Goal: Task Accomplishment & Management: Manage account settings

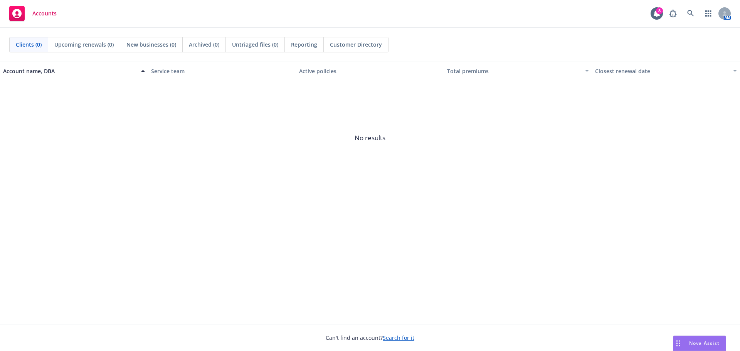
click at [683, 8] on div "AM" at bounding box center [699, 13] width 66 height 15
click at [691, 8] on link at bounding box center [690, 13] width 15 height 15
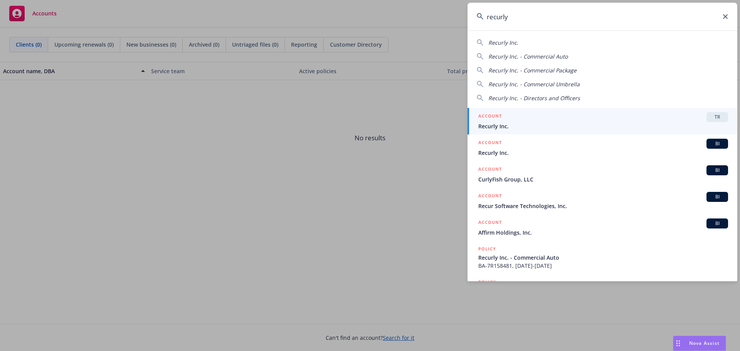
type input "recurly"
click at [522, 122] on span "Recurly Inc." at bounding box center [604, 126] width 250 height 8
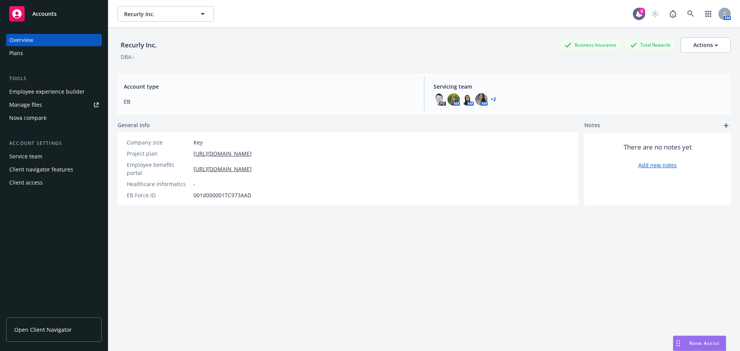
click at [42, 93] on div "Employee experience builder" at bounding box center [47, 92] width 76 height 12
click at [159, 15] on span "Recurly Inc." at bounding box center [157, 14] width 67 height 8
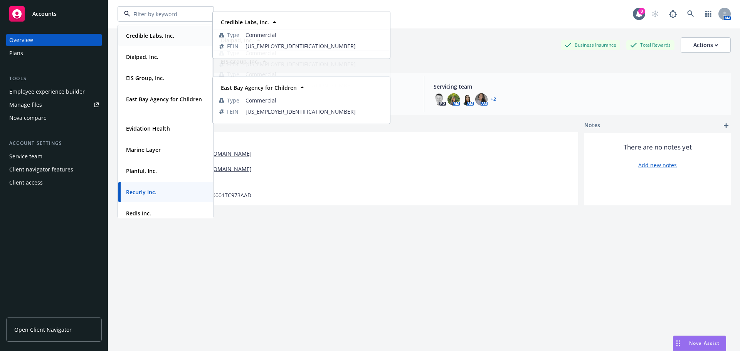
click at [147, 35] on strong "Credible Labs, Inc." at bounding box center [150, 35] width 48 height 7
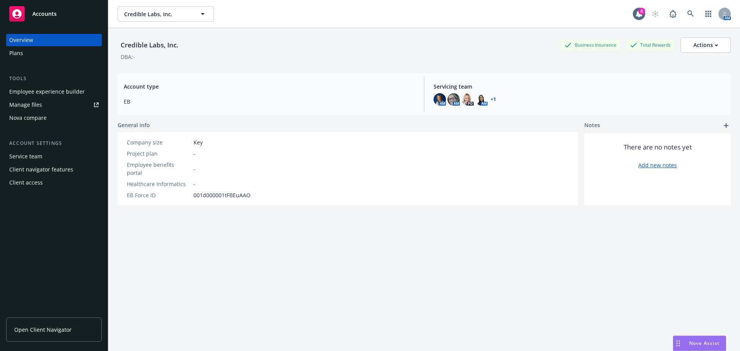
click at [50, 93] on div "Employee experience builder" at bounding box center [47, 92] width 76 height 12
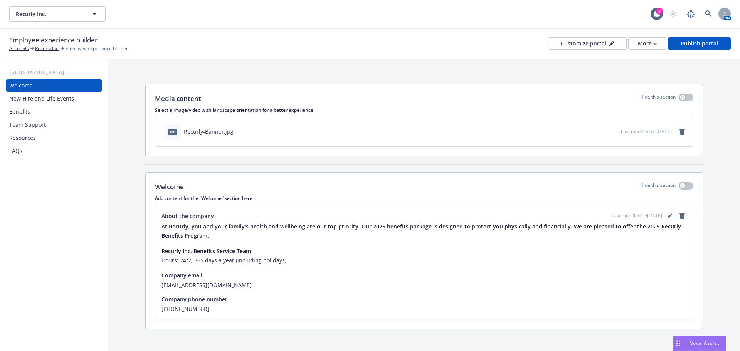
click at [29, 112] on div "Benefits" at bounding box center [19, 112] width 21 height 12
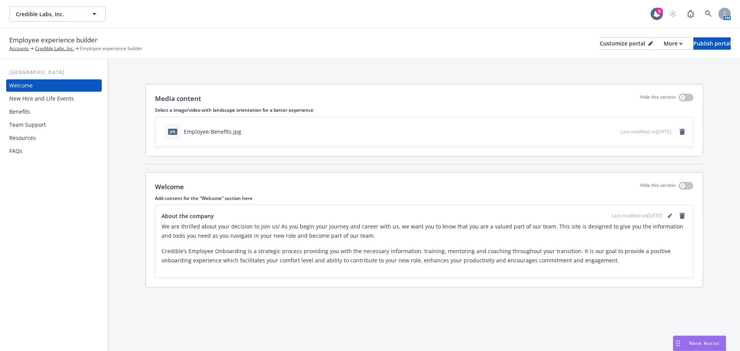
click at [24, 109] on div "Benefits" at bounding box center [19, 112] width 21 height 12
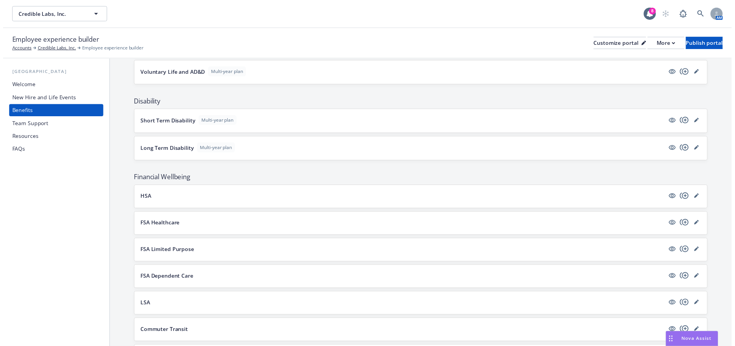
scroll to position [386, 0]
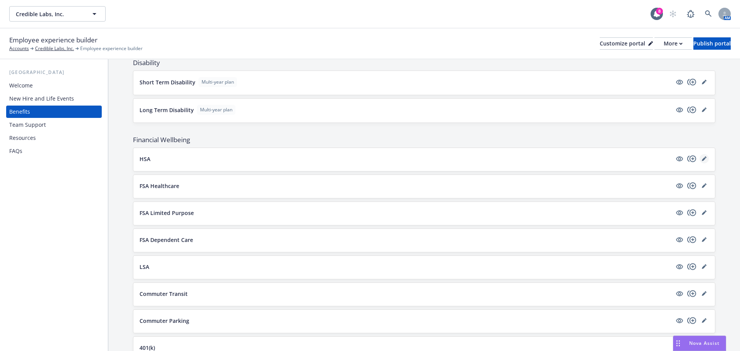
click at [701, 159] on link "editPencil" at bounding box center [704, 158] width 9 height 9
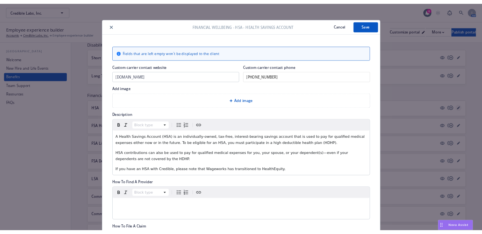
scroll to position [23, 0]
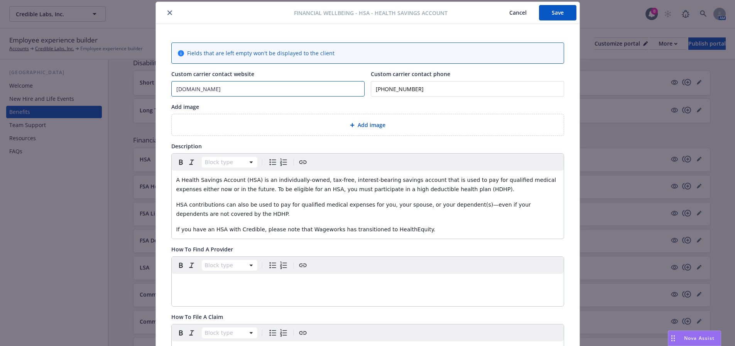
drag, startPoint x: 223, startPoint y: 89, endPoint x: 120, endPoint y: 91, distance: 102.6
click at [120, 91] on div "Financial Wellbeing - HSA - Health Savings Account Cancel Save Fields that are …" at bounding box center [367, 173] width 735 height 346
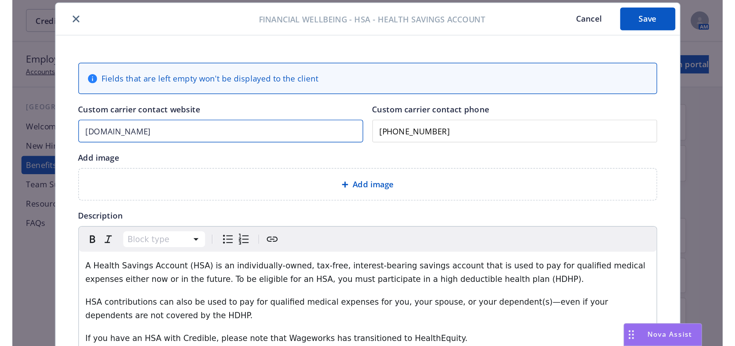
scroll to position [386, 0]
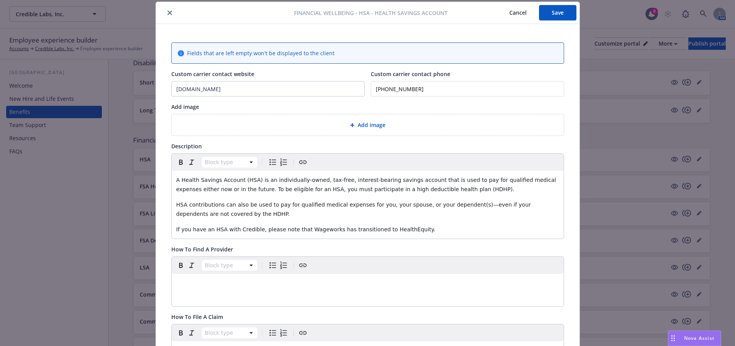
click at [216, 213] on p "HSA contributions can also be used to pay for qualified medical expenses for yo…" at bounding box center [367, 209] width 383 height 19
click at [321, 227] on span "If you have an HSA with Credible, please note that Wageworks has transitioned t…" at bounding box center [305, 229] width 259 height 6
click at [346, 227] on span "If you have an HSA with Credible, please note that Wageworks has transitioned t…" at bounding box center [305, 229] width 259 height 6
drag, startPoint x: 420, startPoint y: 231, endPoint x: 324, endPoint y: 235, distance: 96.1
click at [324, 235] on div "A Health Savings Account (HSA) is an individually-owned, tax-free, interest-bea…" at bounding box center [368, 204] width 392 height 68
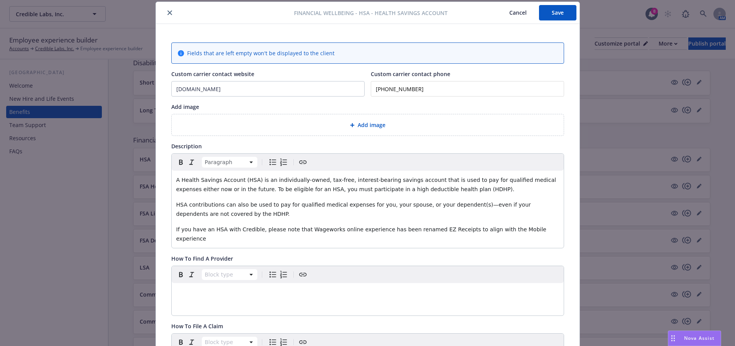
click at [311, 230] on span "If you have an HSA with Credible, please note that Wageworks online experience …" at bounding box center [362, 233] width 372 height 15
drag, startPoint x: 228, startPoint y: 92, endPoint x: 147, endPoint y: 91, distance: 81.4
click at [147, 91] on div "Financial Wellbeing - HSA - Health Savings Account Cancel Save Fields that are …" at bounding box center [367, 173] width 735 height 346
paste input "[URL][DOMAIN_NAME]"
type input "[URL][DOMAIN_NAME]"
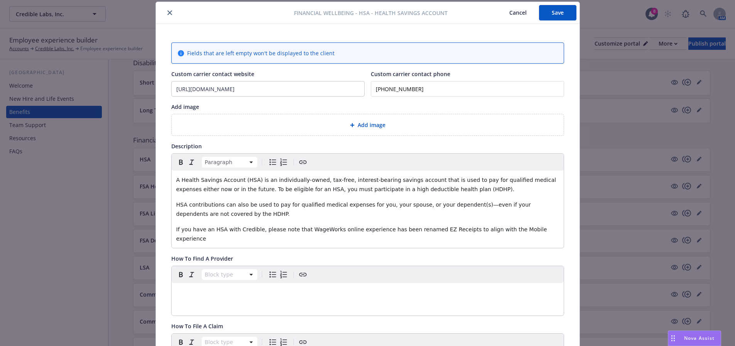
click at [546, 231] on p "If you have an HSA with Credible, please note that WageWorks online experience …" at bounding box center [367, 233] width 383 height 19
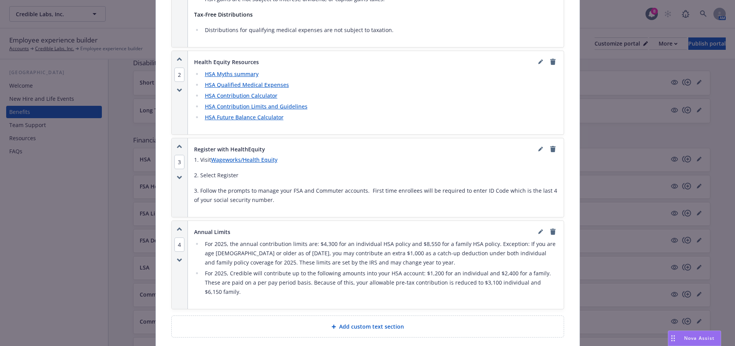
scroll to position [524, 0]
click at [287, 155] on p "1. Visit Wageworks/Health Equity" at bounding box center [375, 159] width 363 height 9
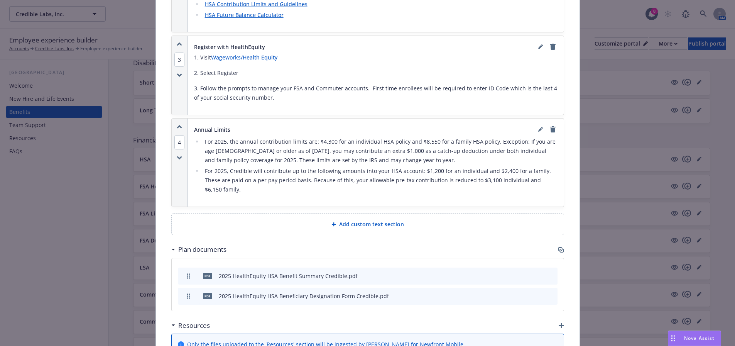
scroll to position [679, 0]
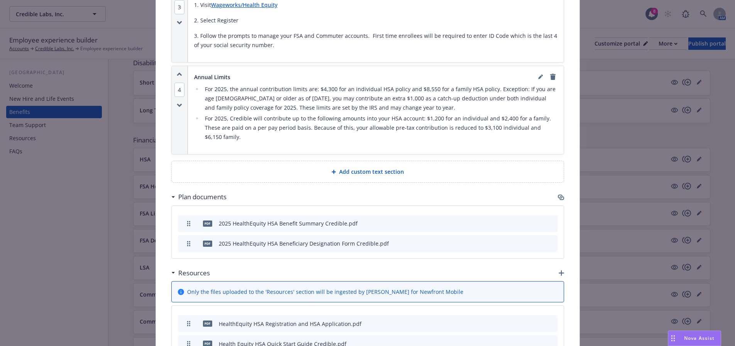
click at [361, 161] on div "Add custom text section" at bounding box center [368, 171] width 392 height 21
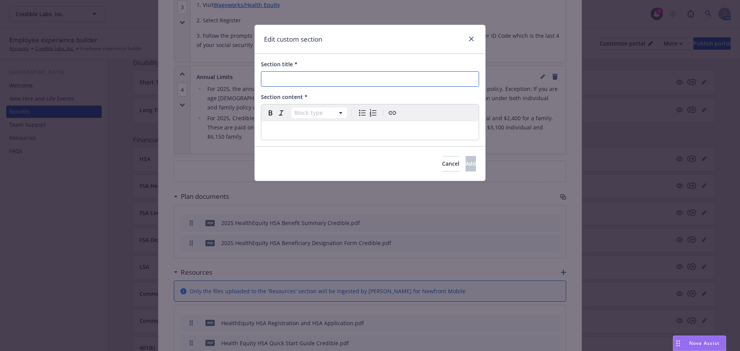
click at [289, 78] on input "Section title *" at bounding box center [370, 78] width 218 height 15
type input "EZ Receipts Mobile App (formerly WageWorks)"
select select "paragraph"
click at [309, 138] on div "editable markdown" at bounding box center [370, 130] width 218 height 19
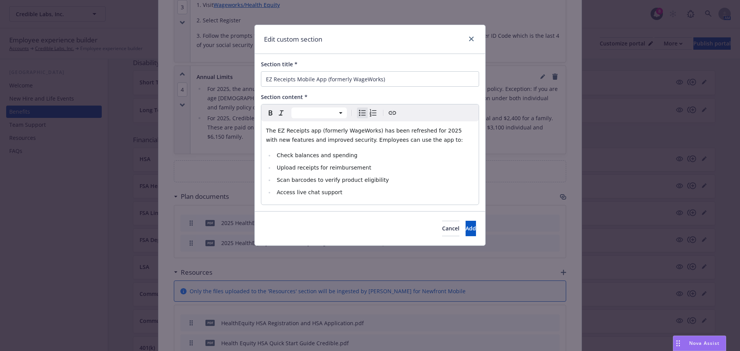
select select "paragraph"
drag, startPoint x: 368, startPoint y: 131, endPoint x: 317, endPoint y: 131, distance: 50.1
click at [317, 131] on span "The EZ Receipts app (formerly WageWorks) has been refreshed for 2025 with new f…" at bounding box center [365, 135] width 198 height 15
click at [286, 111] on icon "button" at bounding box center [281, 112] width 9 height 9
click at [327, 165] on span "Upload receipts for reimbursement" at bounding box center [324, 168] width 94 height 6
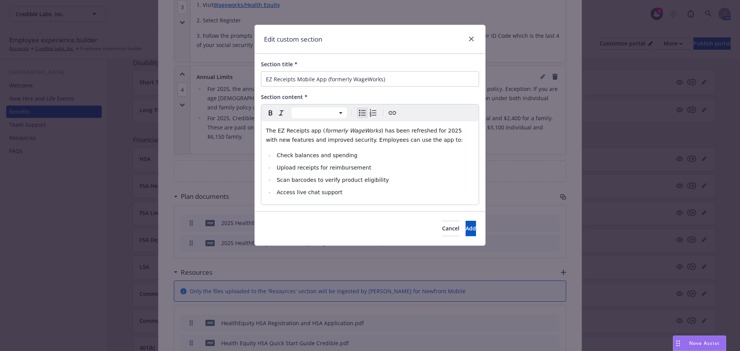
click at [339, 192] on li "Access live chat support" at bounding box center [375, 192] width 200 height 9
click at [394, 190] on li "Access live chat support" at bounding box center [375, 192] width 200 height 9
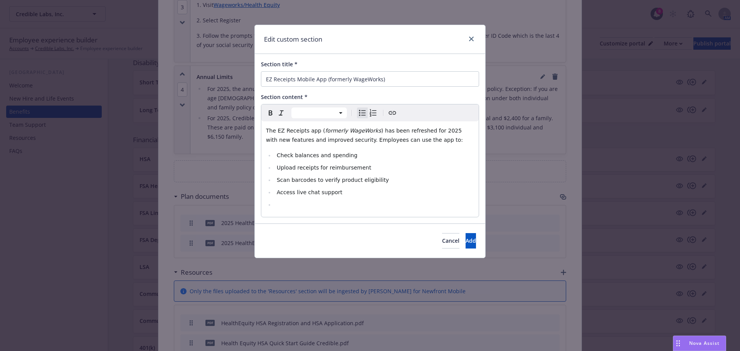
select select "paragraph"
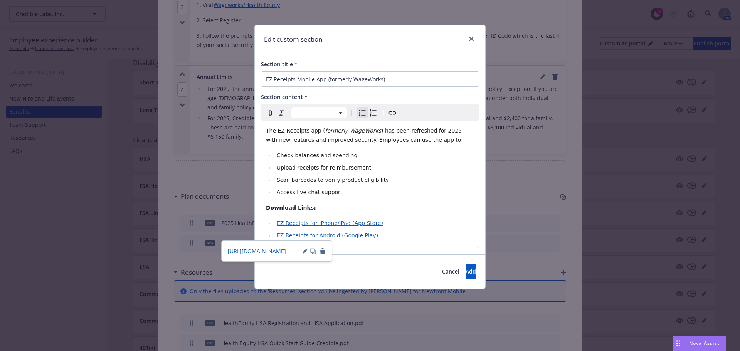
select select "paragraph"
click at [330, 203] on div "The EZ Receipts app ( formerly WageWorks ) has been refreshed for 2025 with new…" at bounding box center [370, 184] width 218 height 126
click at [466, 272] on span "Add" at bounding box center [471, 271] width 10 height 7
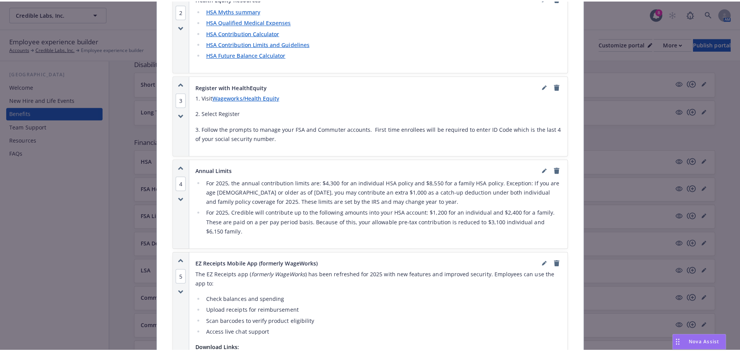
scroll to position [563, 0]
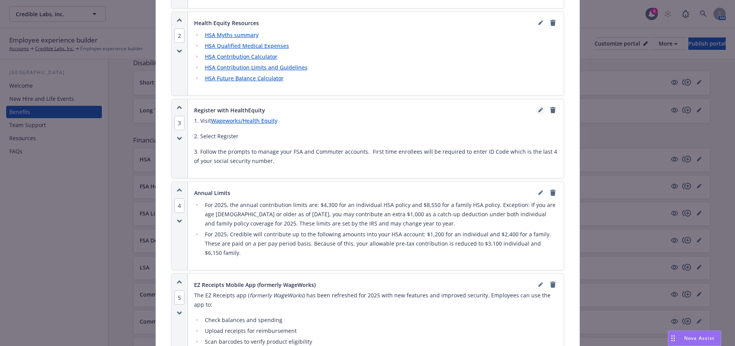
click at [537, 105] on link "editPencil" at bounding box center [540, 109] width 9 height 9
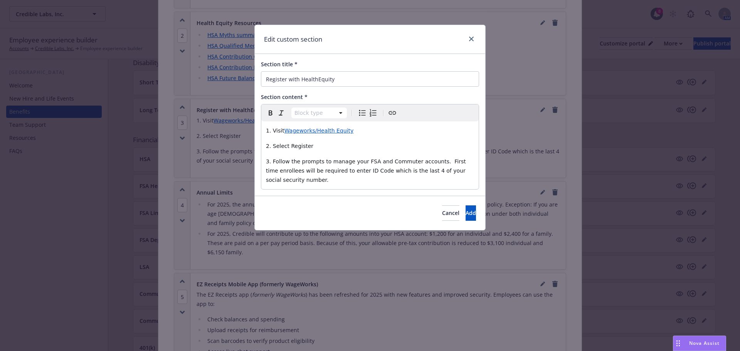
select select "paragraph"
drag, startPoint x: 359, startPoint y: 133, endPoint x: 285, endPoint y: 128, distance: 75.0
click at [285, 128] on p "1. Visit Wageworks/Health Equity" at bounding box center [370, 130] width 208 height 9
click at [342, 148] on icon "button" at bounding box center [344, 147] width 4 height 4
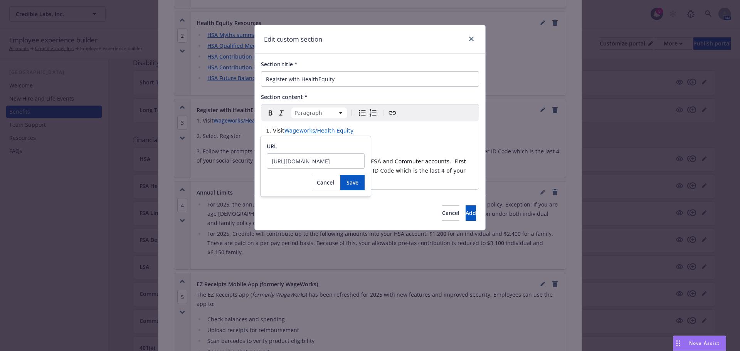
click at [351, 160] on input "[URL][DOMAIN_NAME]" at bounding box center [316, 160] width 98 height 15
type input "[URL][DOMAIN_NAME]"
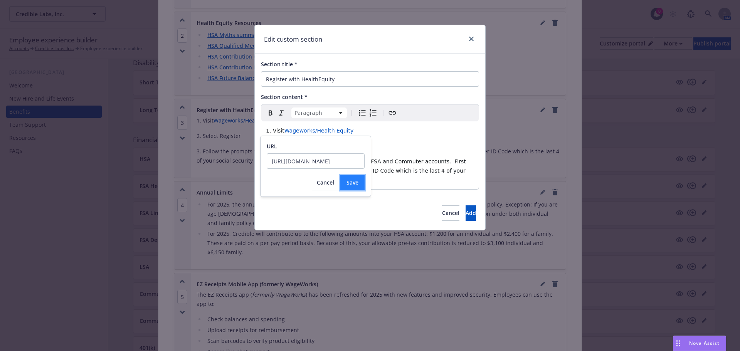
click at [352, 179] on span "Save" at bounding box center [353, 182] width 12 height 7
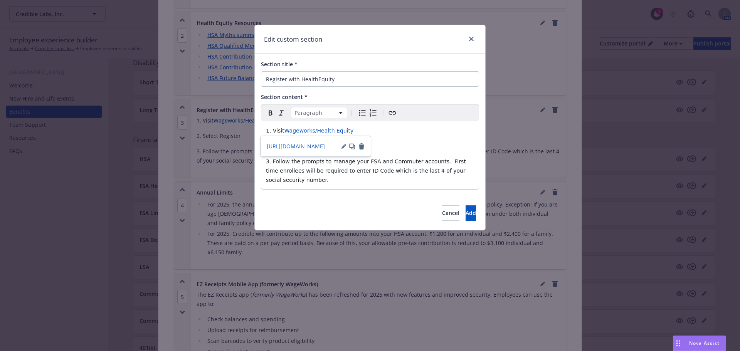
click at [345, 130] on span "Wageworks/Health Equity" at bounding box center [319, 131] width 69 height 6
click at [309, 132] on span "Wageworks/Health Equity" at bounding box center [319, 131] width 69 height 6
drag, startPoint x: 357, startPoint y: 131, endPoint x: 283, endPoint y: 132, distance: 74.0
click at [283, 132] on p "1. Visit Wageworks/Health Equity" at bounding box center [370, 130] width 208 height 9
drag, startPoint x: 350, startPoint y: 132, endPoint x: 284, endPoint y: 128, distance: 66.4
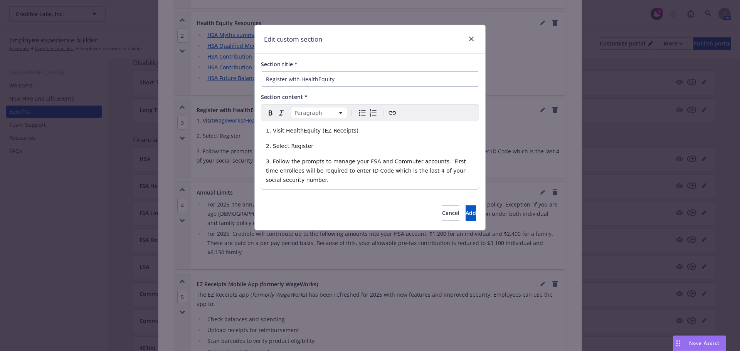
click at [284, 128] on p "1. Visit HealthEquity (EZ Receipts)" at bounding box center [370, 130] width 208 height 9
click at [391, 113] on icon "Create link" at bounding box center [392, 112] width 9 height 9
click at [307, 163] on input "URL" at bounding box center [315, 160] width 98 height 15
type input "[URL][DOMAIN_NAME]?"
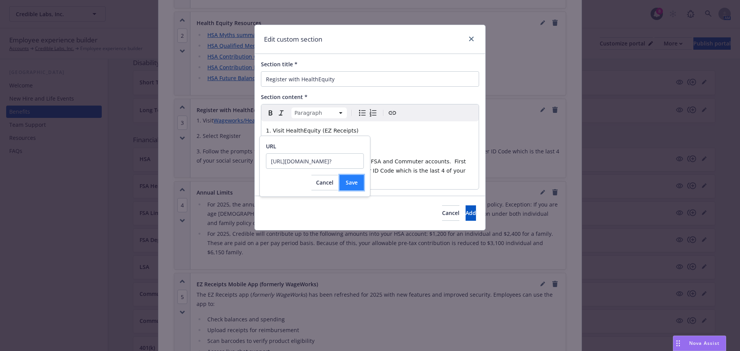
click at [361, 180] on button "Save" at bounding box center [352, 182] width 24 height 15
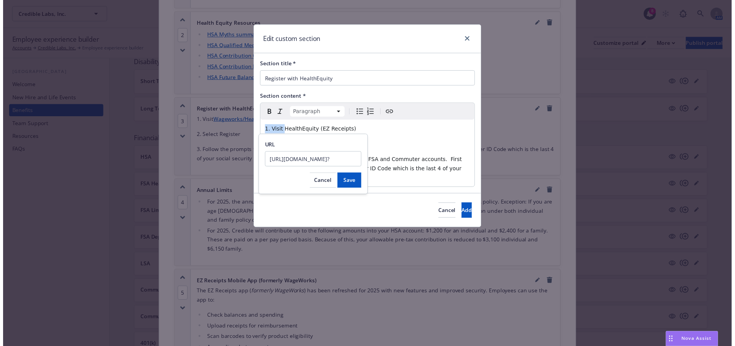
scroll to position [0, 0]
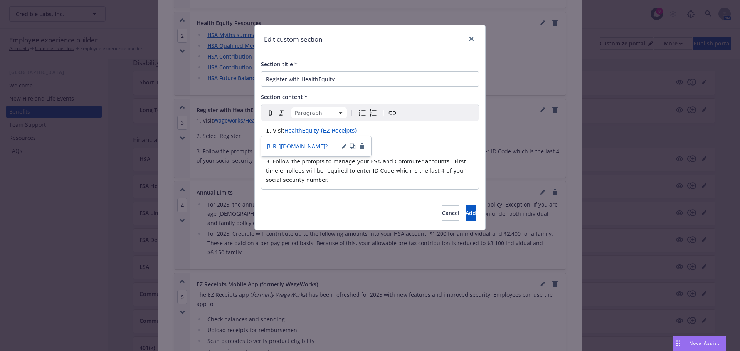
click at [352, 170] on span "3. Follow the prompts to manage your FSA and Commuter accounts. First time enro…" at bounding box center [367, 171] width 202 height 25
click at [466, 212] on span "Add" at bounding box center [471, 212] width 10 height 7
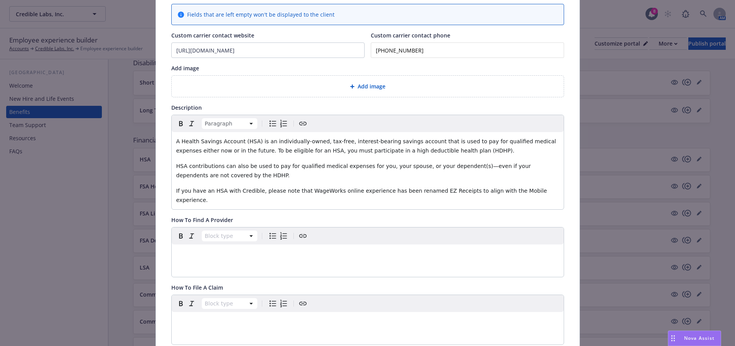
scroll to position [23, 0]
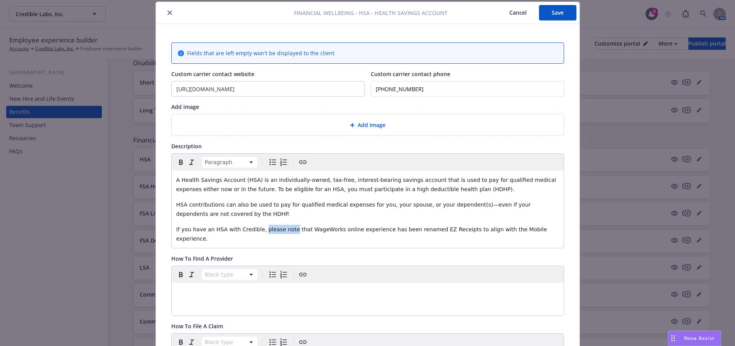
drag, startPoint x: 254, startPoint y: 229, endPoint x: 281, endPoint y: 229, distance: 26.6
click at [281, 229] on span "If you have an HSA with Credible, please note that WageWorks online experience …" at bounding box center [362, 233] width 372 height 15
click at [179, 162] on icon "button" at bounding box center [180, 161] width 3 height 5
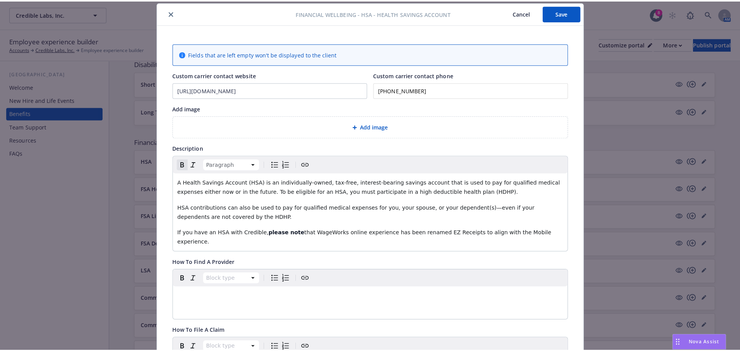
scroll to position [0, 0]
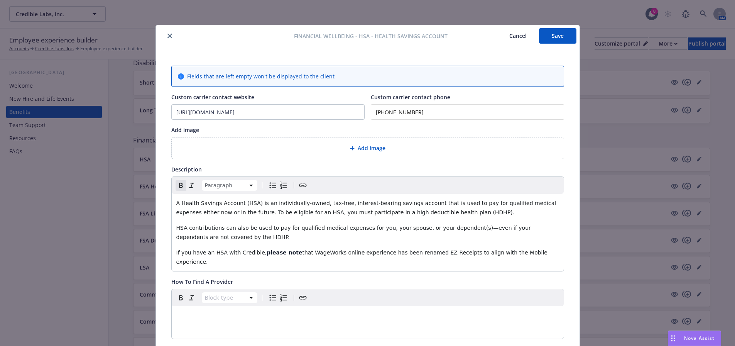
click at [567, 40] on button "Save" at bounding box center [557, 35] width 37 height 15
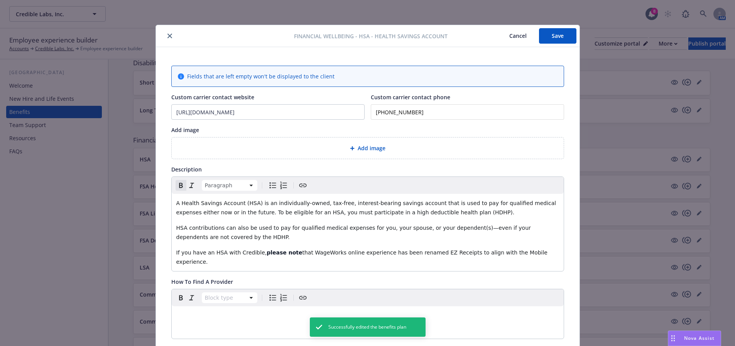
click at [167, 36] on icon "close" at bounding box center [169, 36] width 5 height 5
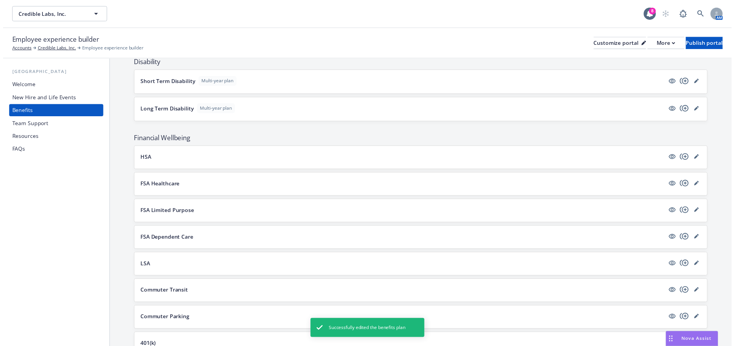
scroll to position [463, 0]
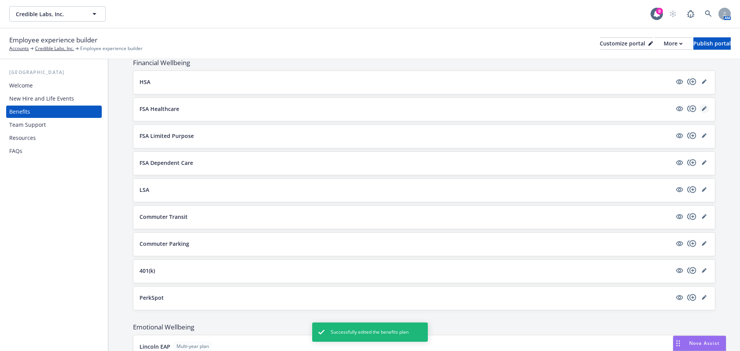
click at [702, 107] on icon "editPencil" at bounding box center [704, 108] width 5 height 5
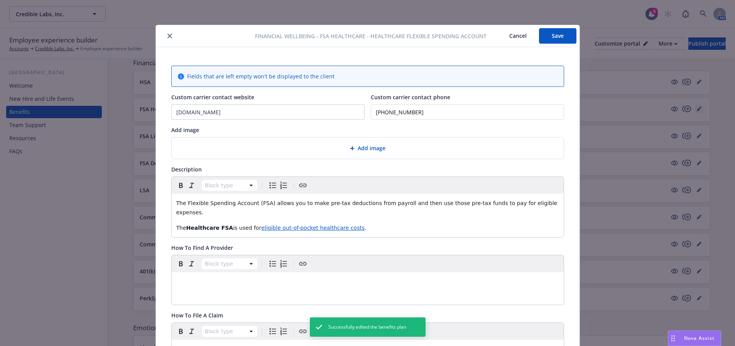
scroll to position [23, 0]
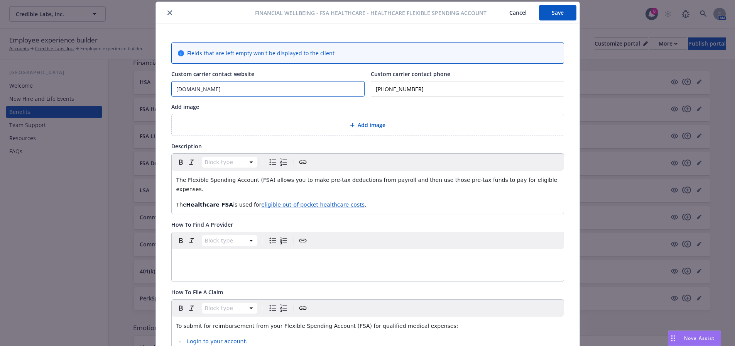
drag, startPoint x: 233, startPoint y: 92, endPoint x: 126, endPoint y: 88, distance: 107.3
click at [126, 88] on div "Financial Wellbeing - FSA Healthcare - Healthcare Flexible Spending Account Can…" at bounding box center [367, 173] width 735 height 346
paste input "[URL][DOMAIN_NAME]"
type input "[URL][DOMAIN_NAME]"
click at [340, 174] on div "The Flexible Spending Account (FSA) allows you to make pre-tax deductions from …" at bounding box center [368, 191] width 392 height 43
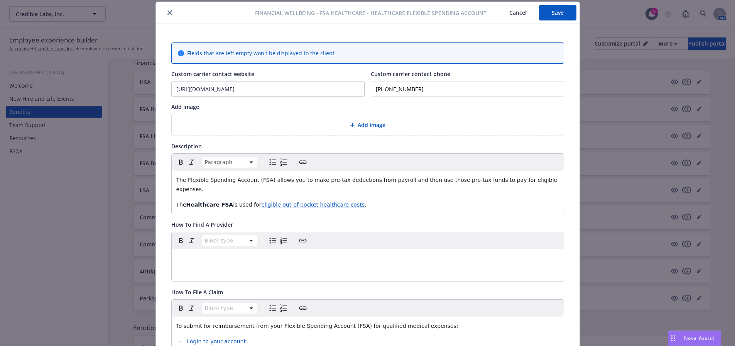
click at [562, 11] on button "Save" at bounding box center [557, 12] width 37 height 15
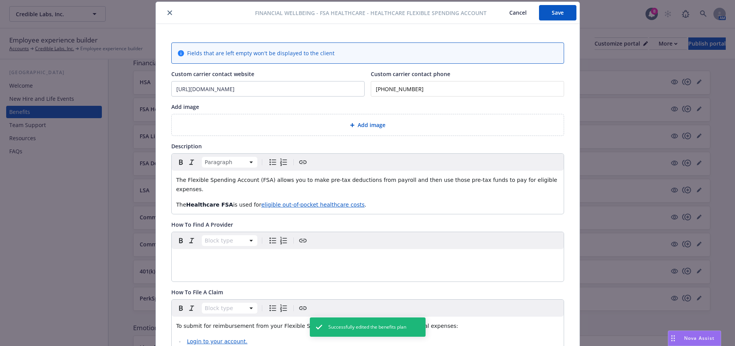
click at [168, 11] on icon "close" at bounding box center [169, 12] width 5 height 5
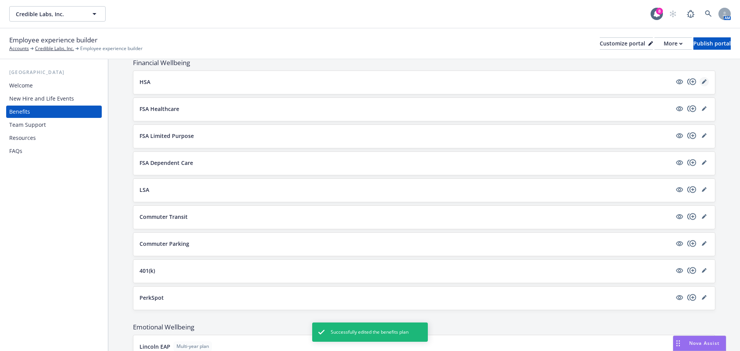
click at [702, 82] on icon "editPencil" at bounding box center [704, 81] width 5 height 5
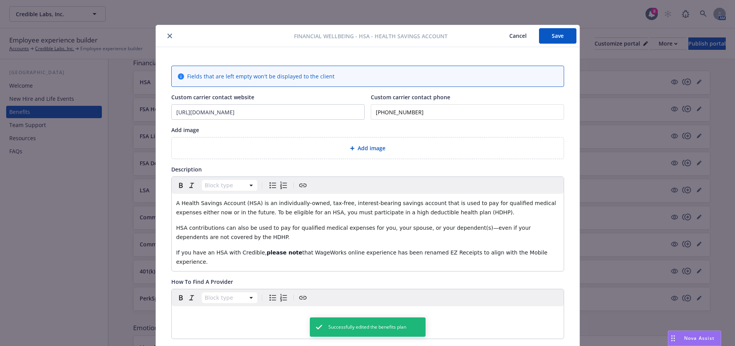
scroll to position [23, 0]
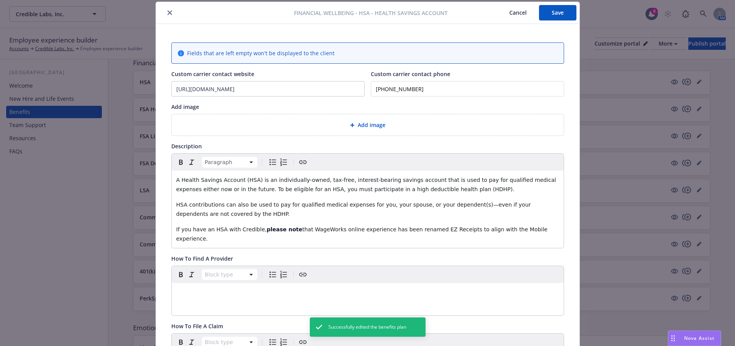
drag, startPoint x: 538, startPoint y: 230, endPoint x: 164, endPoint y: 225, distance: 374.1
copy p "If you have an HSA with Credible, please note that WageWorks online experience …"
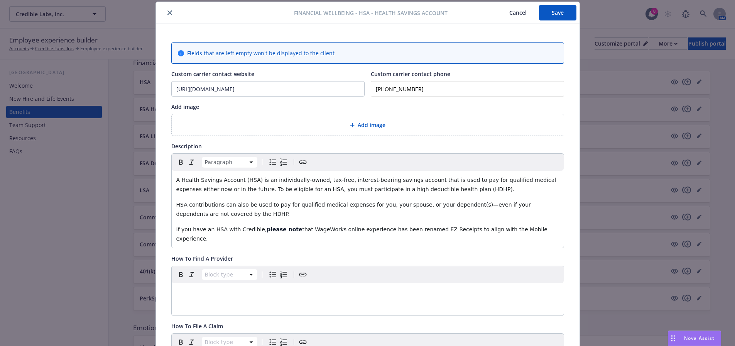
click at [167, 13] on icon "close" at bounding box center [169, 12] width 5 height 5
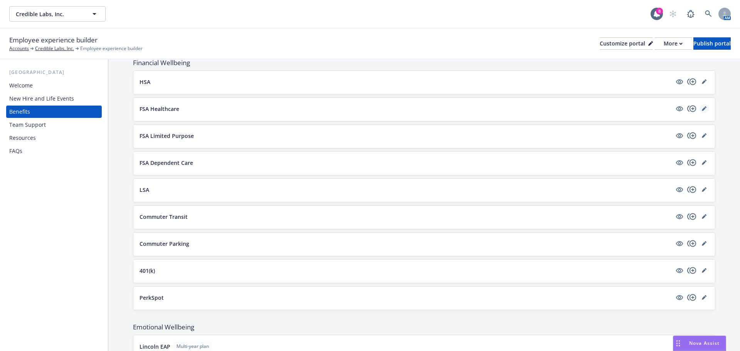
click at [702, 109] on icon "editPencil" at bounding box center [704, 109] width 4 height 4
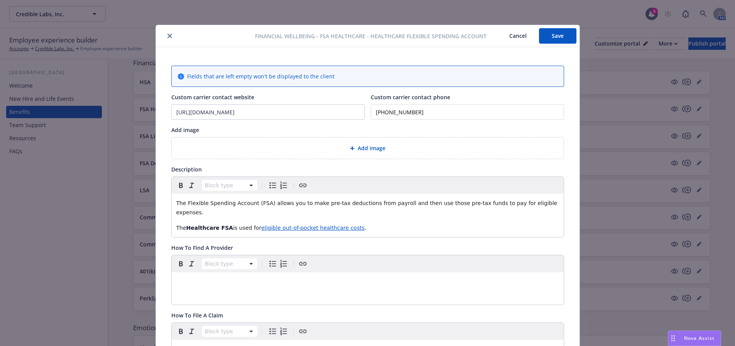
scroll to position [23, 0]
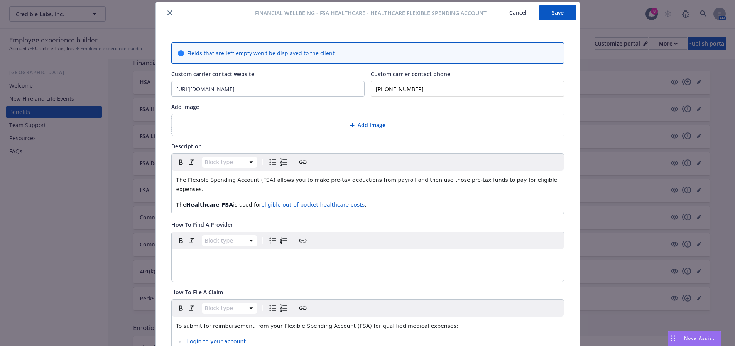
click at [373, 200] on p "The Healthcare FSA is used for eligible out-of-pocket healthcare costs ." at bounding box center [367, 204] width 383 height 9
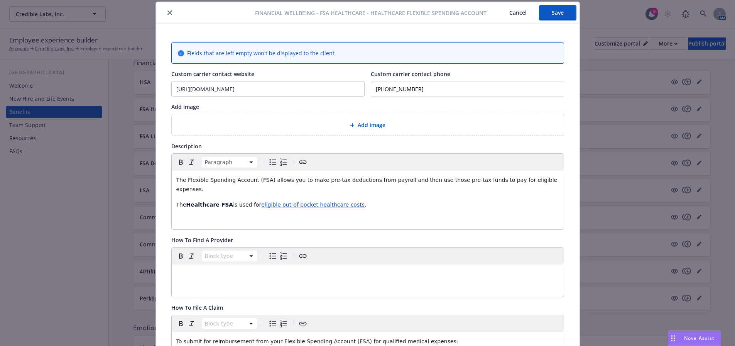
paste div "editable markdown"
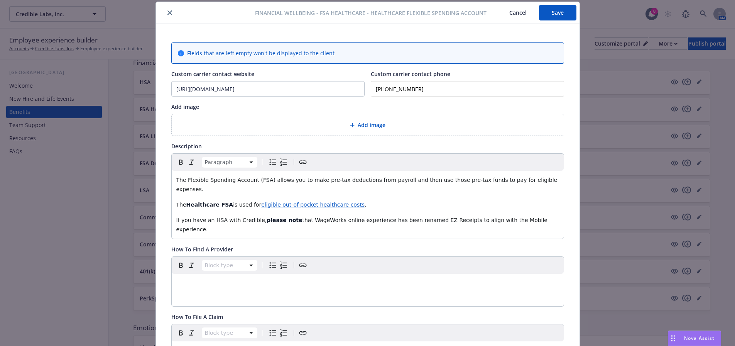
click at [212, 217] on span "If you have an HSA with Credible," at bounding box center [221, 220] width 91 height 6
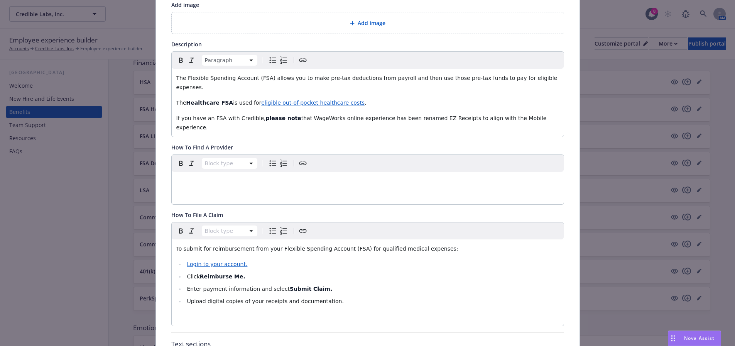
scroll to position [139, 0]
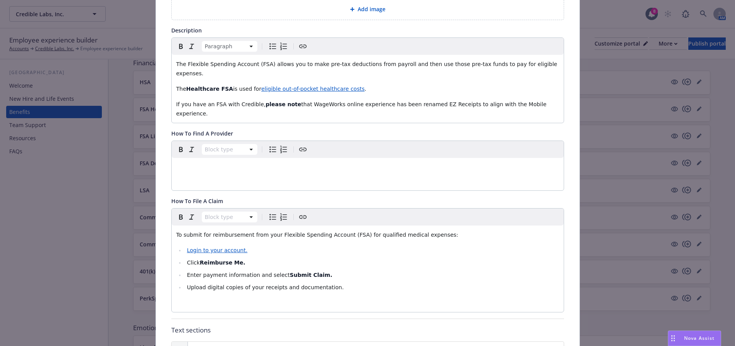
click at [226, 247] on span "Login to your account." at bounding box center [217, 250] width 61 height 6
click at [218, 248] on icon "button" at bounding box center [219, 245] width 3 height 3
click at [232, 245] on li "Login to your account." at bounding box center [372, 249] width 374 height 9
drag, startPoint x: 256, startPoint y: 231, endPoint x: 183, endPoint y: 232, distance: 72.9
click at [185, 245] on li "Login to your account." at bounding box center [372, 249] width 374 height 9
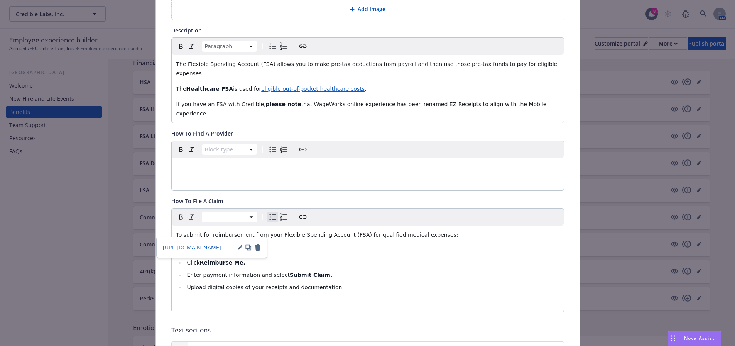
click at [299, 212] on icon "Create link" at bounding box center [302, 216] width 9 height 9
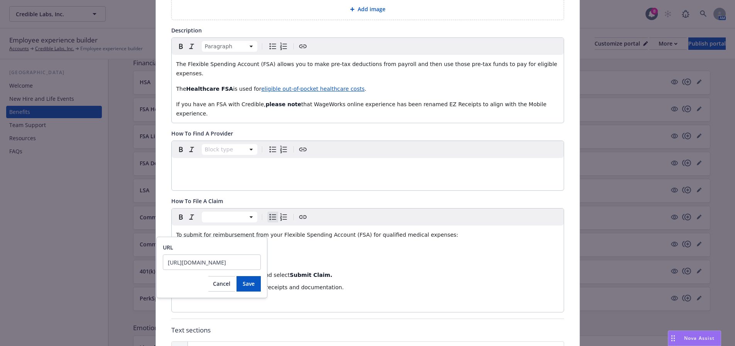
scroll to position [0, 150]
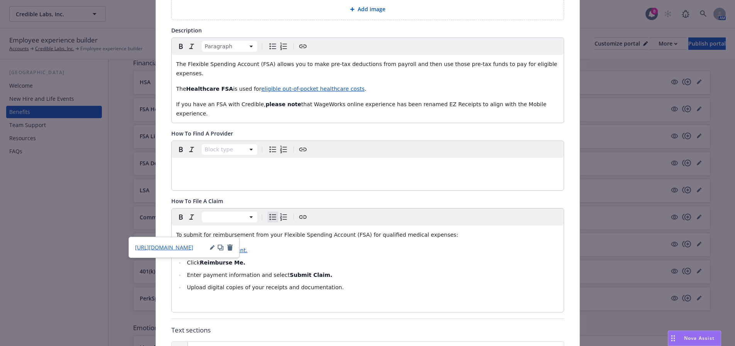
click at [238, 247] on span "Login to your account." at bounding box center [217, 250] width 61 height 6
drag, startPoint x: 246, startPoint y: 231, endPoint x: 180, endPoint y: 231, distance: 65.6
click at [180, 245] on ul "Login to your account. Click Reimburse Me. Enter payment information and select…" at bounding box center [367, 268] width 383 height 46
click at [241, 248] on icon "button" at bounding box center [240, 247] width 5 height 5
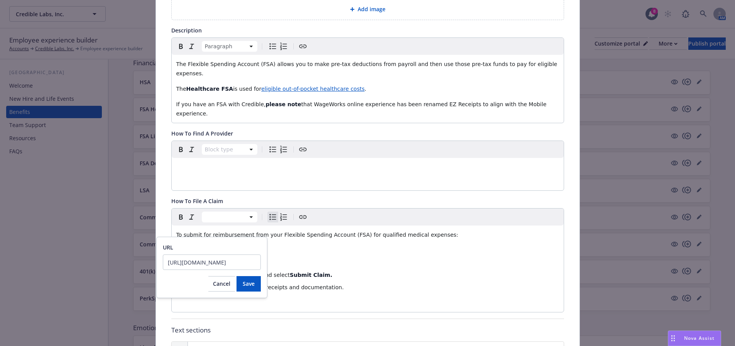
click at [242, 261] on input "[URL][DOMAIN_NAME]" at bounding box center [212, 261] width 98 height 15
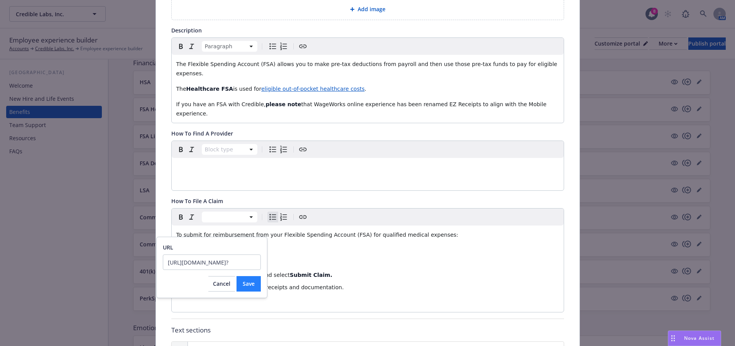
type input "[URL][DOMAIN_NAME]?"
click at [253, 287] on button "Save" at bounding box center [248, 283] width 24 height 15
click at [335, 258] on li "Click Reimburse Me." at bounding box center [372, 262] width 374 height 9
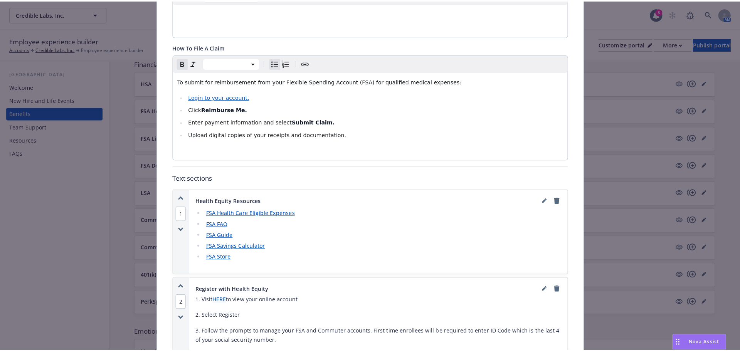
scroll to position [332, 0]
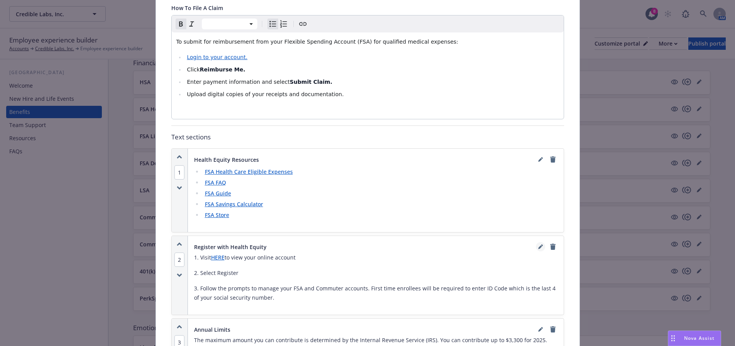
click at [538, 245] on icon "editPencil" at bounding box center [540, 247] width 4 height 4
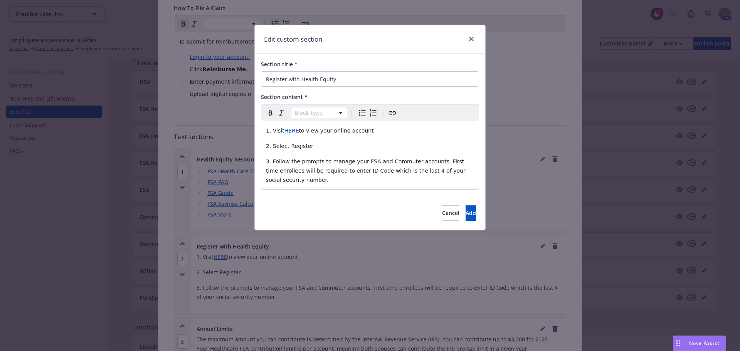
select select "paragraph"
drag, startPoint x: 298, startPoint y: 131, endPoint x: 284, endPoint y: 131, distance: 13.5
click at [284, 131] on p "1. Visit HERE to view your online account" at bounding box center [370, 130] width 208 height 9
click at [322, 143] on div at bounding box center [327, 146] width 23 height 6
click at [321, 144] on div at bounding box center [327, 146] width 23 height 6
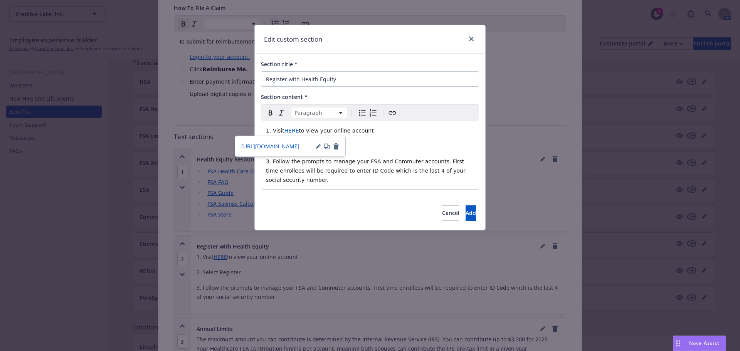
click at [320, 145] on icon "button" at bounding box center [320, 145] width 2 height 2
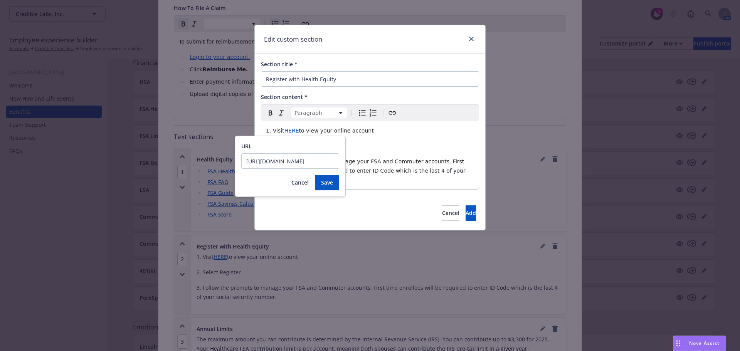
scroll to position [0, 70]
click at [298, 164] on input "[URL][DOMAIN_NAME]" at bounding box center [290, 160] width 98 height 15
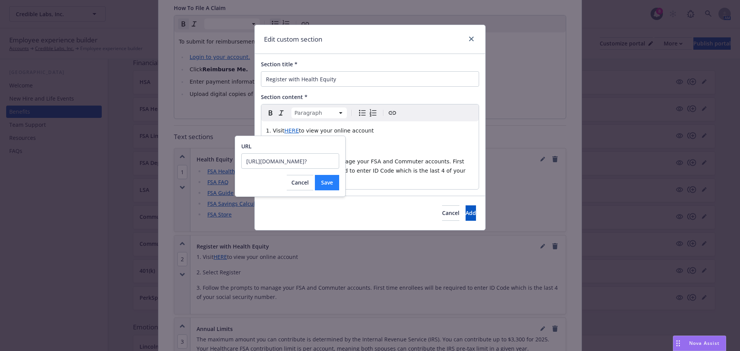
type input "[URL][DOMAIN_NAME]?"
click at [330, 184] on span "Save" at bounding box center [327, 182] width 12 height 7
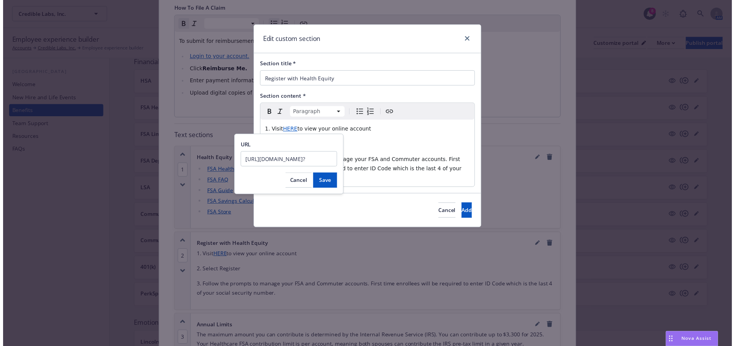
scroll to position [0, 0]
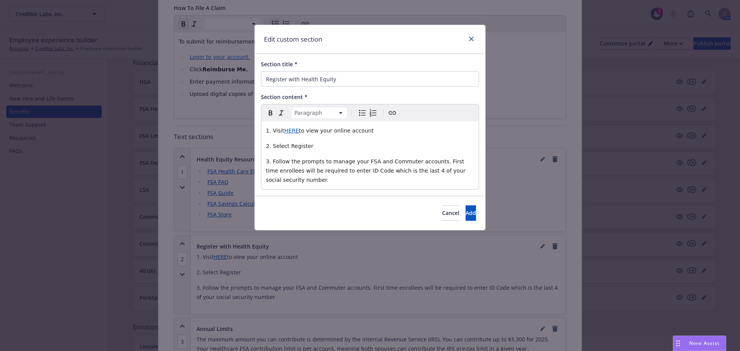
click at [366, 163] on span "3. Follow the prompts to manage your FSA and Commuter accounts. First time enro…" at bounding box center [366, 171] width 201 height 25
drag, startPoint x: 443, startPoint y: 206, endPoint x: 459, endPoint y: 210, distance: 15.8
click at [466, 207] on button "Add" at bounding box center [471, 213] width 10 height 15
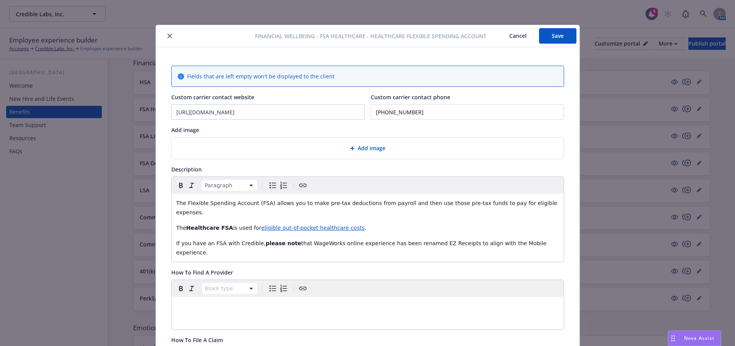
click at [556, 35] on button "Save" at bounding box center [557, 35] width 37 height 15
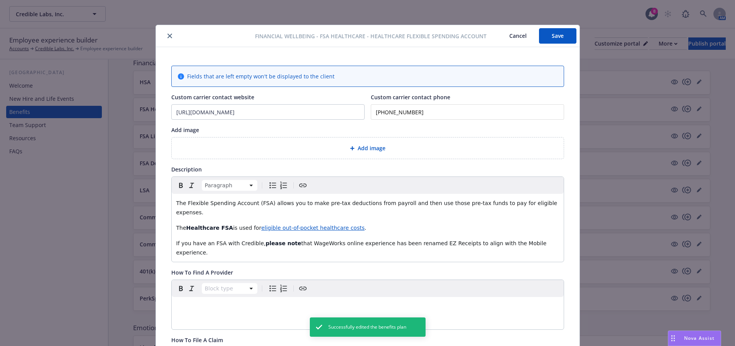
click at [166, 31] on div "Financial Wellbeing - FSA Healthcare - Healthcare Flexible Spending Account Can…" at bounding box center [367, 36] width 423 height 22
click at [167, 35] on icon "close" at bounding box center [169, 36] width 5 height 5
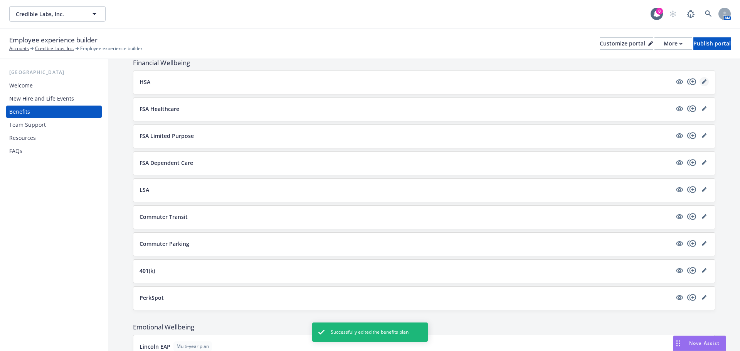
click at [702, 81] on icon "editPencil" at bounding box center [704, 82] width 4 height 4
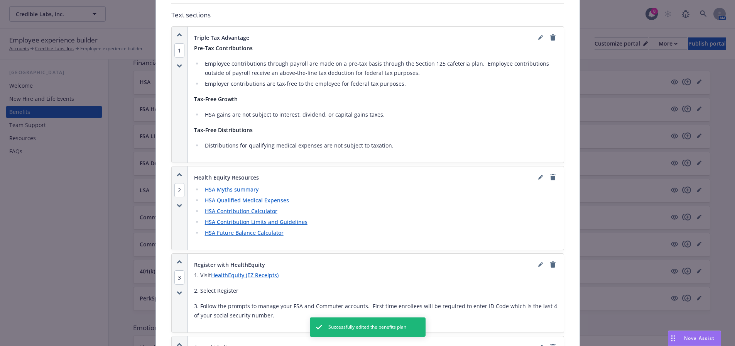
scroll to position [640, 0]
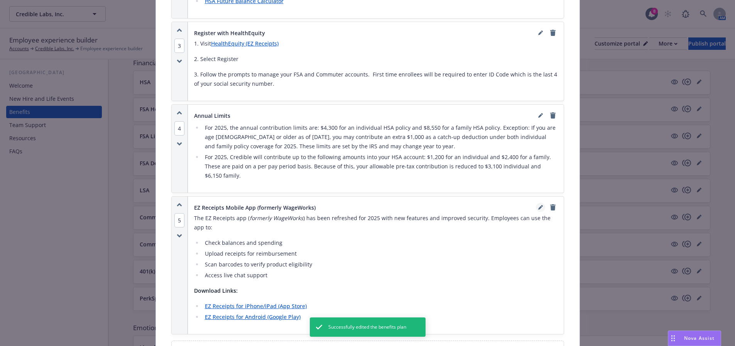
click at [538, 205] on icon "editPencil" at bounding box center [540, 207] width 5 height 5
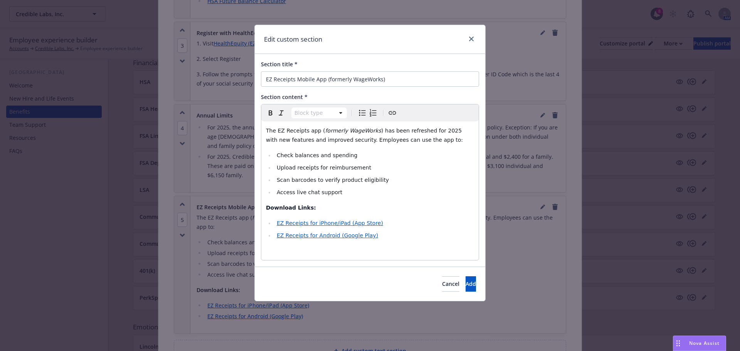
select select
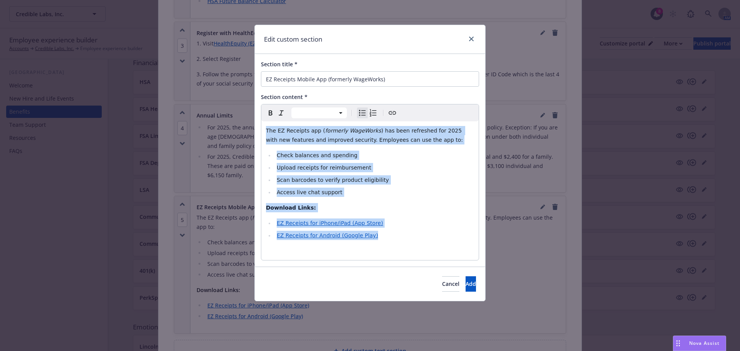
drag, startPoint x: 389, startPoint y: 237, endPoint x: 259, endPoint y: 128, distance: 169.4
click at [259, 128] on div "Section title * EZ Receipts Mobile App (formerly WageWorks) Section content * P…" at bounding box center [370, 160] width 231 height 213
copy div "The EZ Receipts app ( formerly WageWorks ) has been refreshed for 2025 with new…"
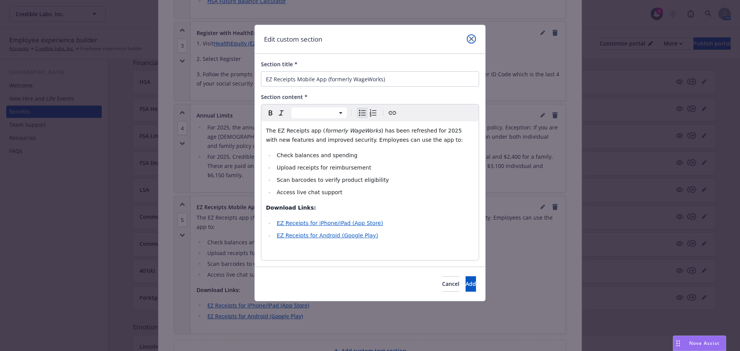
click at [472, 38] on icon "close" at bounding box center [471, 39] width 5 height 5
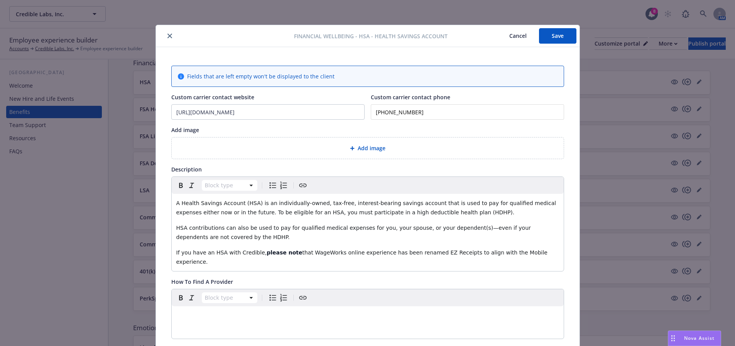
scroll to position [0, 0]
click at [167, 34] on icon "close" at bounding box center [169, 36] width 5 height 5
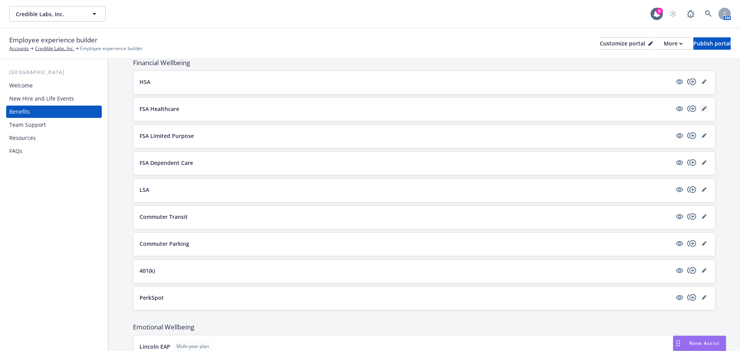
click at [702, 110] on icon "editPencil" at bounding box center [704, 109] width 4 height 4
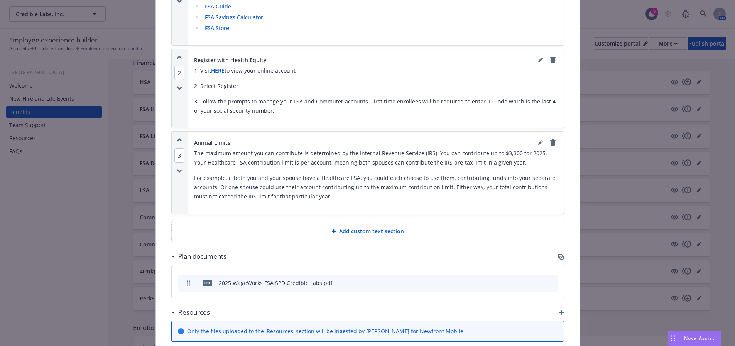
scroll to position [563, 0]
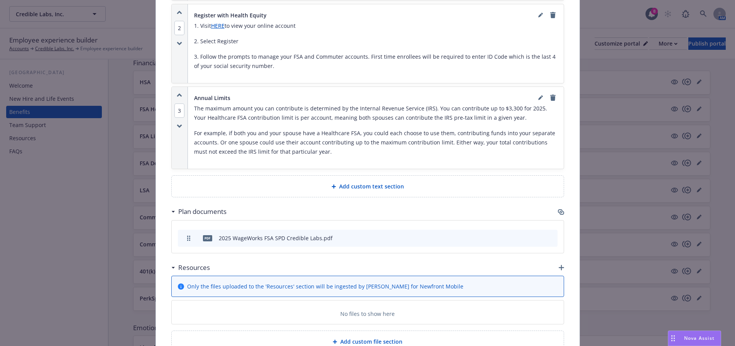
click at [365, 182] on span "Add custom text section" at bounding box center [371, 186] width 65 height 8
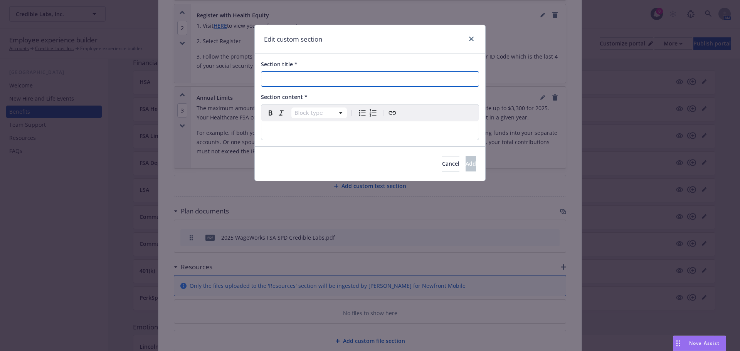
click at [287, 82] on input "Section title *" at bounding box center [370, 78] width 218 height 15
select select "paragraph"
drag, startPoint x: 298, startPoint y: 125, endPoint x: 292, endPoint y: 135, distance: 12.5
click at [296, 128] on div "editable markdown" at bounding box center [370, 130] width 218 height 19
select select
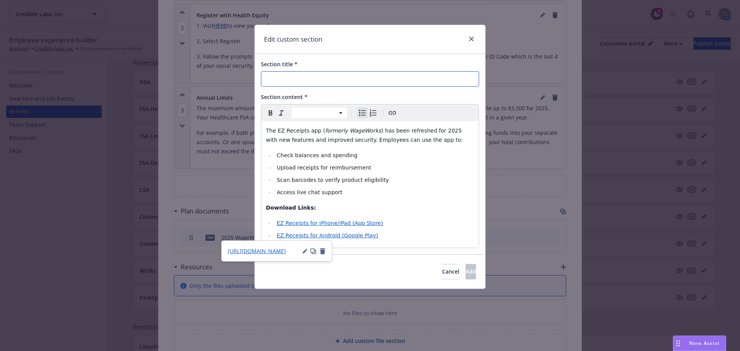
click at [297, 75] on input "Section title *" at bounding box center [370, 78] width 218 height 15
type input "EZ Receipts App (Formerly WageWorks)"
click at [466, 268] on button "Add" at bounding box center [471, 271] width 10 height 15
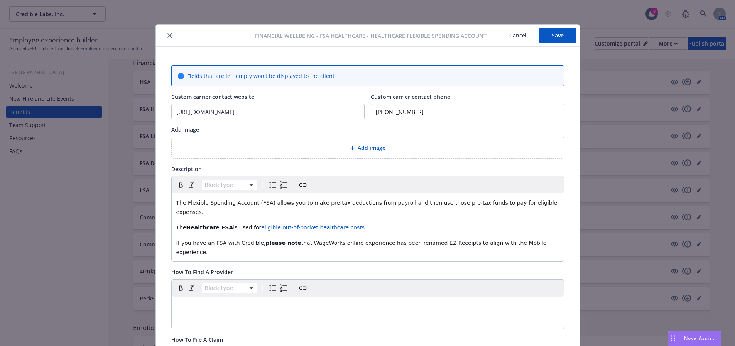
scroll to position [0, 0]
click at [555, 37] on button "Save" at bounding box center [557, 35] width 37 height 15
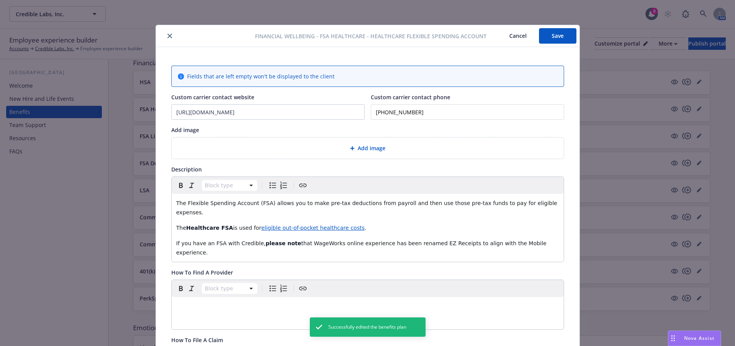
click at [167, 37] on icon "close" at bounding box center [169, 36] width 5 height 5
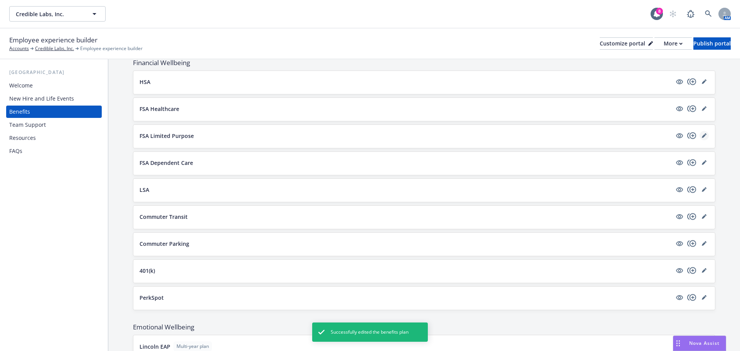
click at [701, 136] on link "editPencil" at bounding box center [704, 135] width 9 height 9
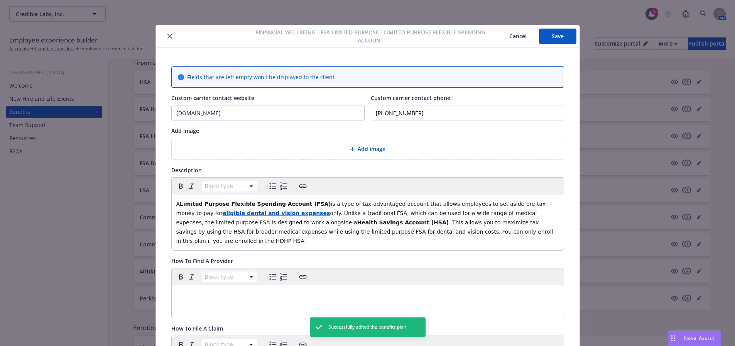
scroll to position [23, 0]
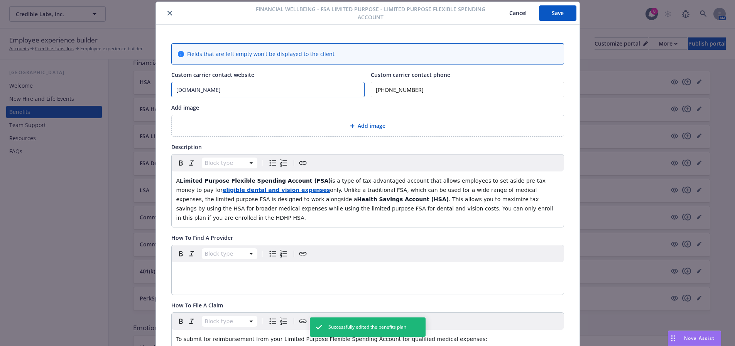
drag, startPoint x: 237, startPoint y: 87, endPoint x: 149, endPoint y: 90, distance: 88.0
click at [149, 90] on div "Financial Wellbeing - FSA Limited Purpose - Limited Purpose Flexible Spending A…" at bounding box center [367, 173] width 735 height 346
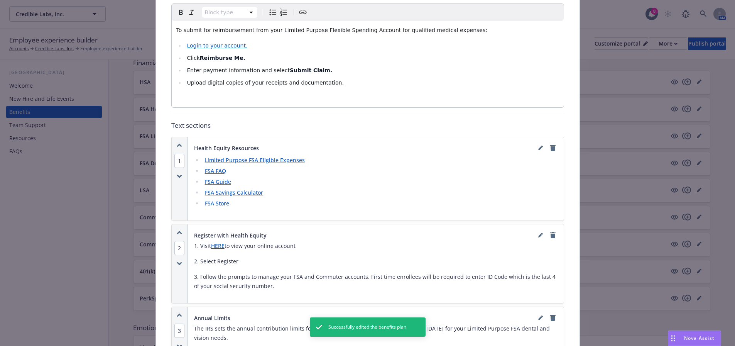
scroll to position [447, 0]
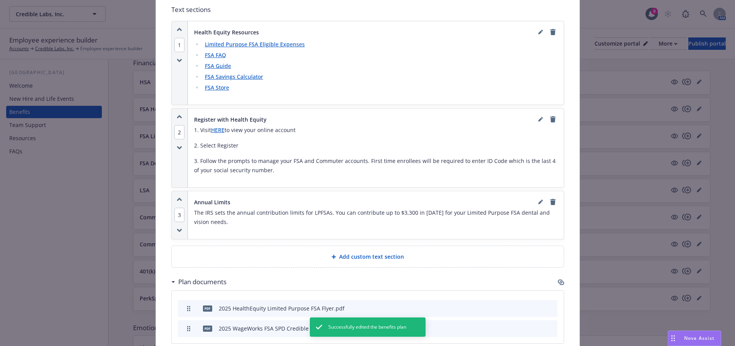
click at [530, 246] on div "Add custom text section" at bounding box center [368, 256] width 392 height 21
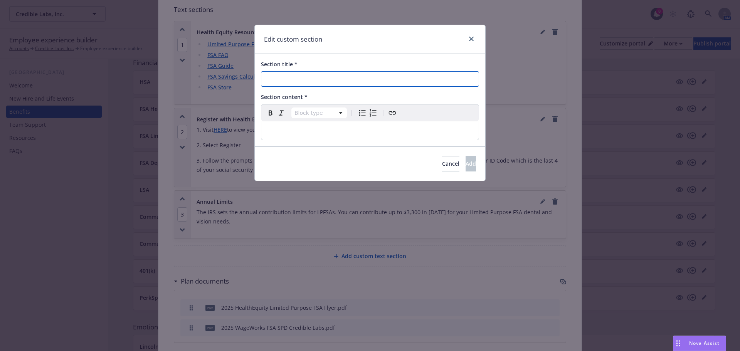
click at [282, 81] on input "Section title *" at bounding box center [370, 78] width 218 height 15
type input "E"
select select "paragraph"
click at [279, 126] on p "editable markdown" at bounding box center [370, 130] width 208 height 9
select select
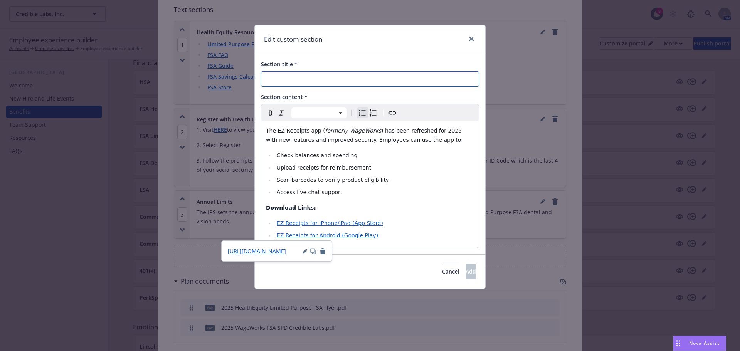
click at [287, 80] on input "Section title *" at bounding box center [370, 78] width 218 height 15
type input "EZ Receipts App (Formerly WageWorks)"
click at [467, 270] on button "Add" at bounding box center [471, 271] width 10 height 15
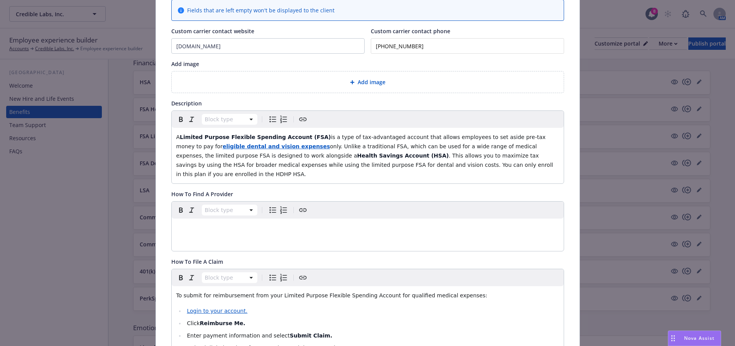
scroll to position [0, 0]
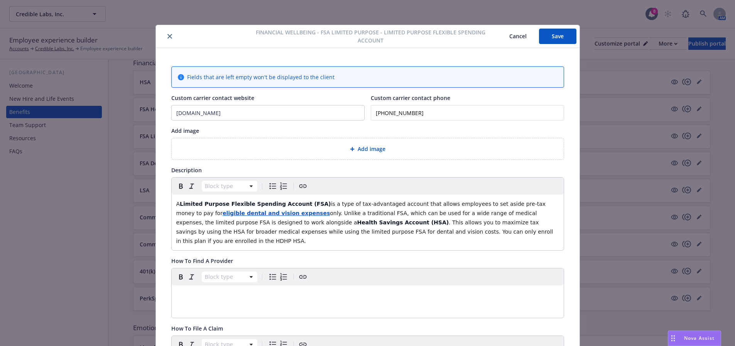
click at [551, 34] on button "Save" at bounding box center [557, 36] width 37 height 15
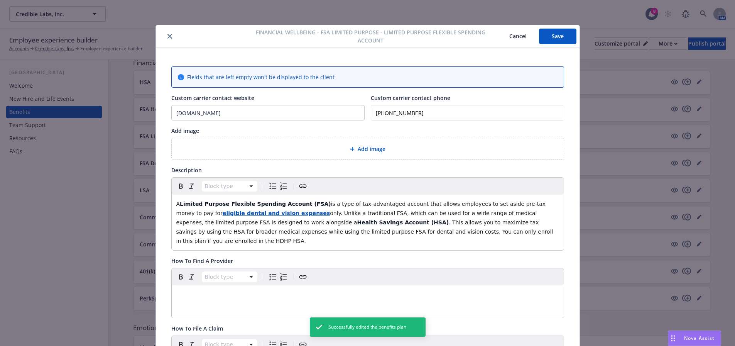
click at [167, 34] on icon "close" at bounding box center [169, 36] width 5 height 5
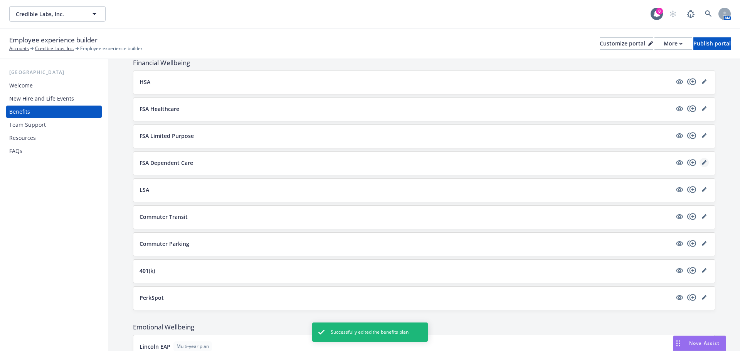
click at [702, 162] on icon "editPencil" at bounding box center [704, 162] width 5 height 5
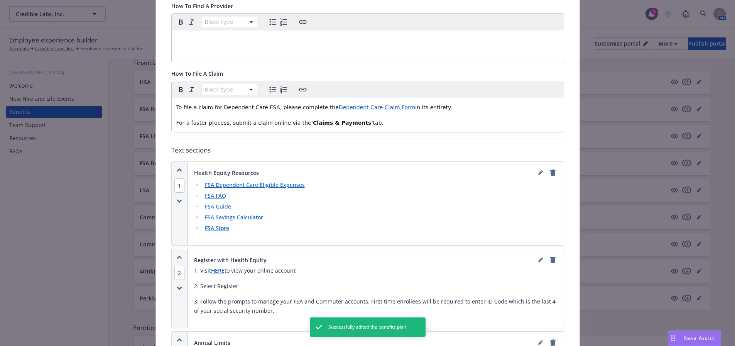
scroll to position [524, 0]
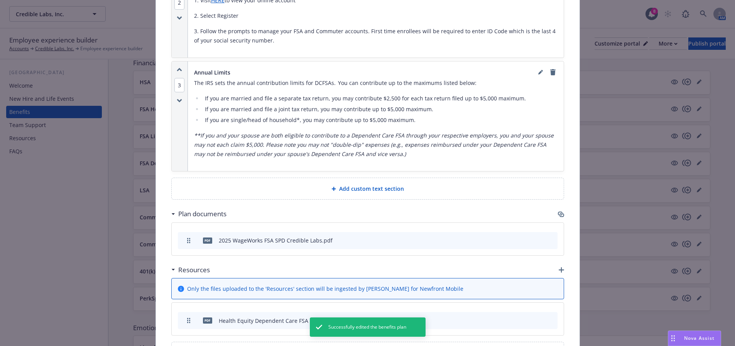
click at [369, 184] on span "Add custom text section" at bounding box center [371, 188] width 65 height 8
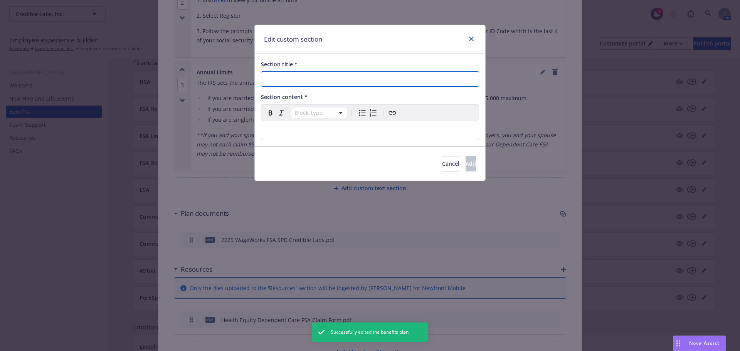
click at [316, 78] on input "Section title *" at bounding box center [370, 78] width 218 height 15
type input "EZ"
select select "paragraph"
click at [317, 135] on p "editable markdown" at bounding box center [370, 130] width 208 height 9
select select
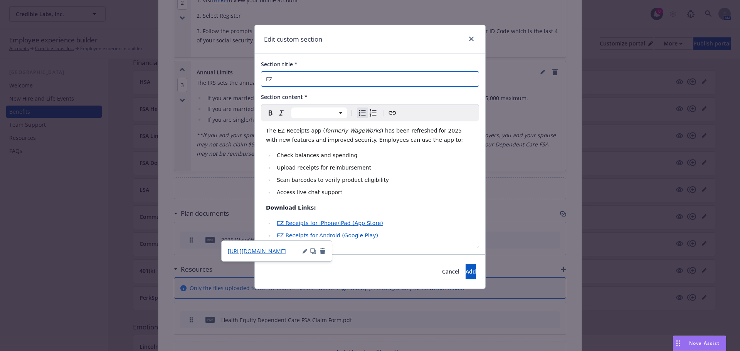
click at [301, 75] on input "EZ" at bounding box center [370, 78] width 218 height 15
type input "EZ Receipts App (Formerly WageWorks)"
click at [466, 273] on button "Add" at bounding box center [471, 271] width 10 height 15
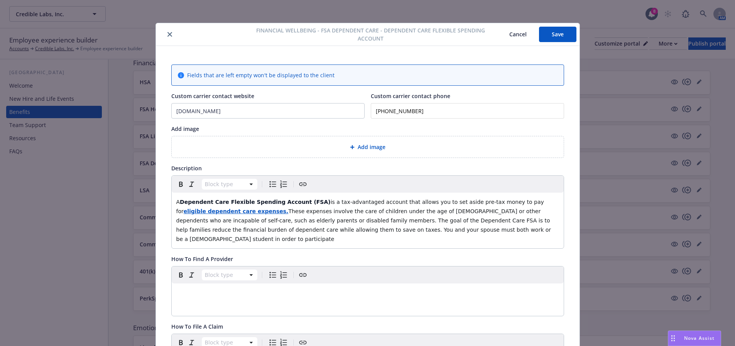
scroll to position [0, 0]
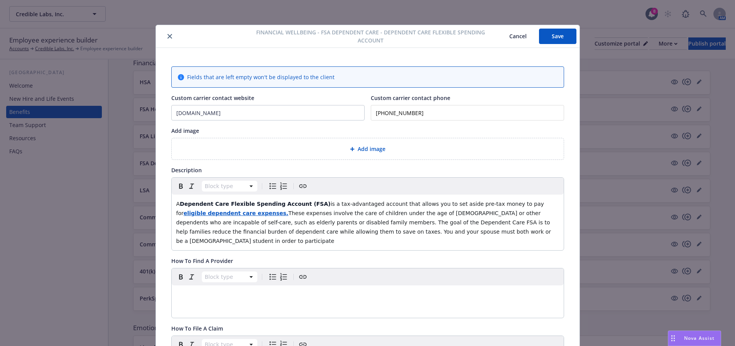
click at [555, 39] on button "Save" at bounding box center [557, 36] width 37 height 15
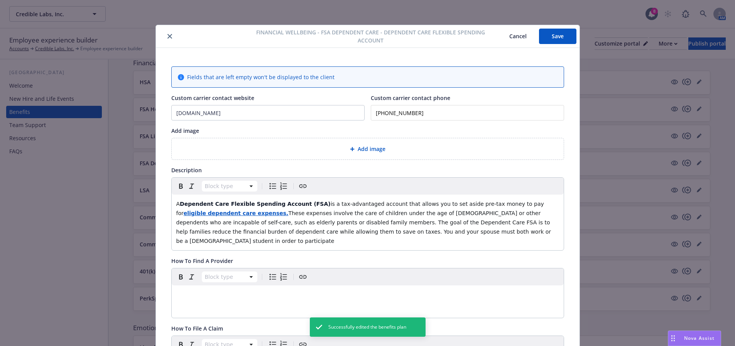
click at [165, 33] on button "close" at bounding box center [169, 36] width 9 height 9
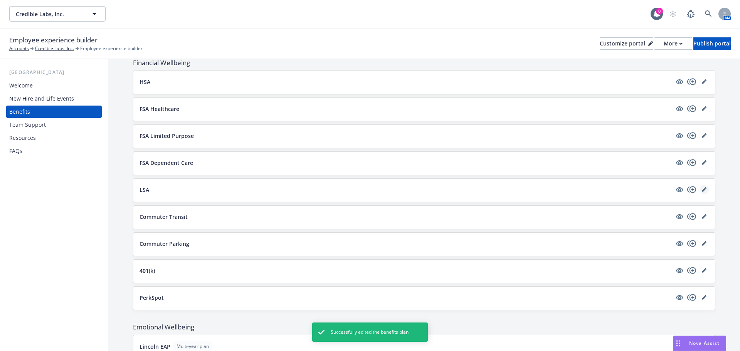
click at [701, 189] on link "editPencil" at bounding box center [704, 189] width 9 height 9
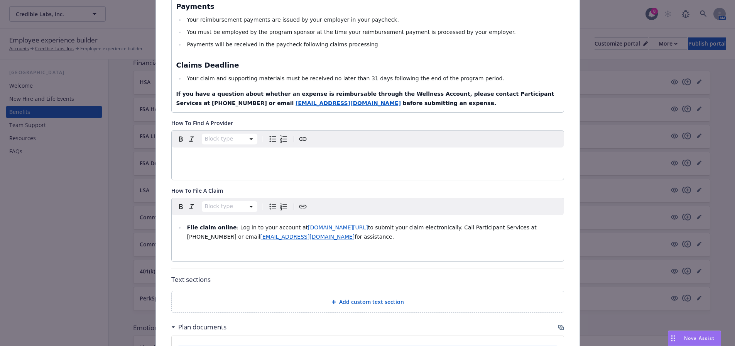
scroll to position [350, 0]
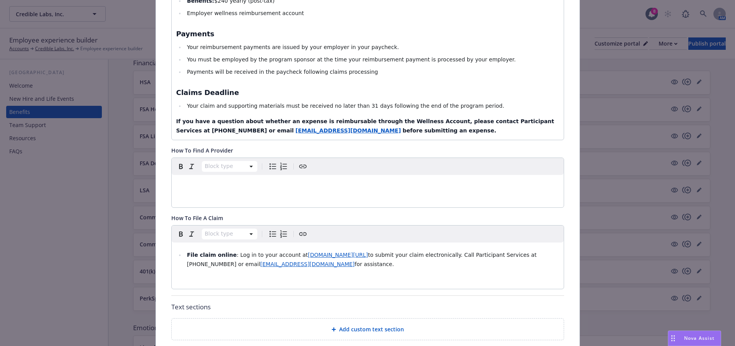
click at [375, 325] on span "Add custom text section" at bounding box center [371, 329] width 65 height 8
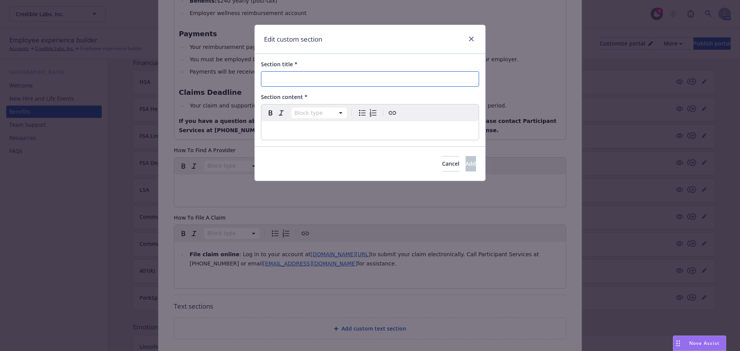
click at [311, 73] on input "Section title *" at bounding box center [370, 78] width 218 height 15
type input "EZ Receipts (Formerly WageWorks)"
select select "paragraph"
click at [322, 130] on p "editable markdown" at bounding box center [370, 130] width 208 height 9
select select
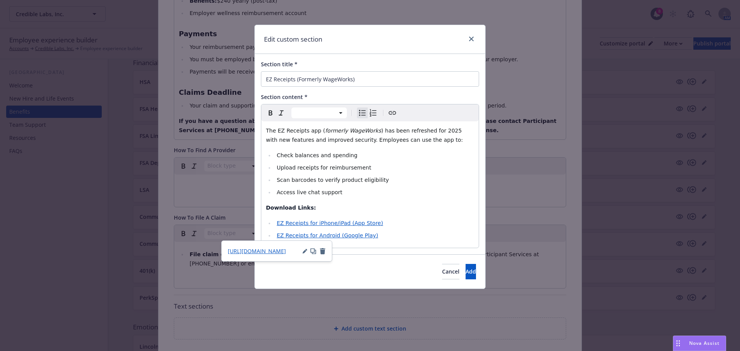
click at [369, 189] on li "Access live chat support" at bounding box center [375, 192] width 200 height 9
click at [466, 270] on span "Add" at bounding box center [471, 271] width 10 height 7
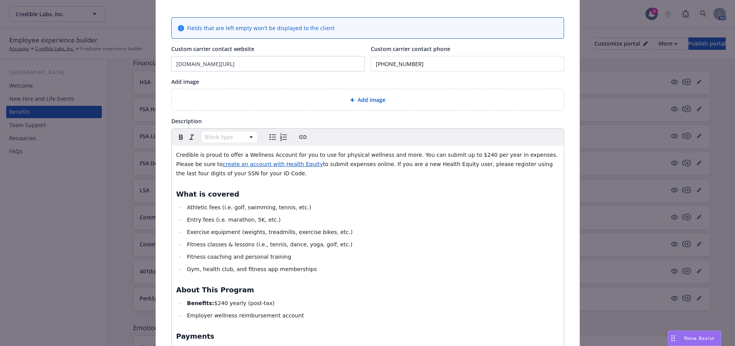
scroll to position [0, 0]
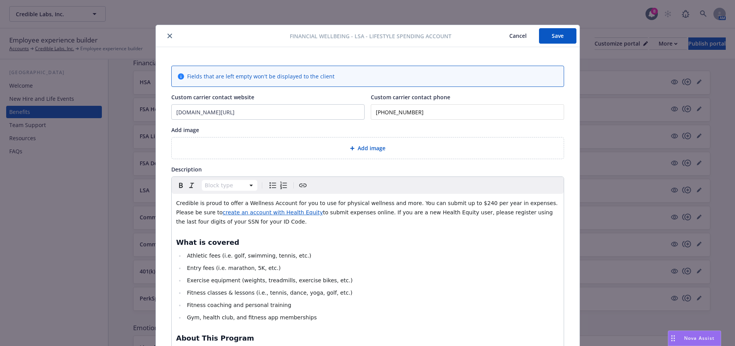
click at [565, 40] on button "Save" at bounding box center [557, 35] width 37 height 15
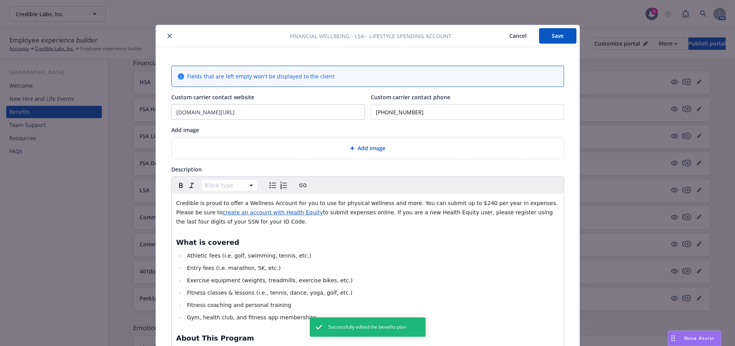
click at [167, 37] on icon "close" at bounding box center [169, 36] width 5 height 5
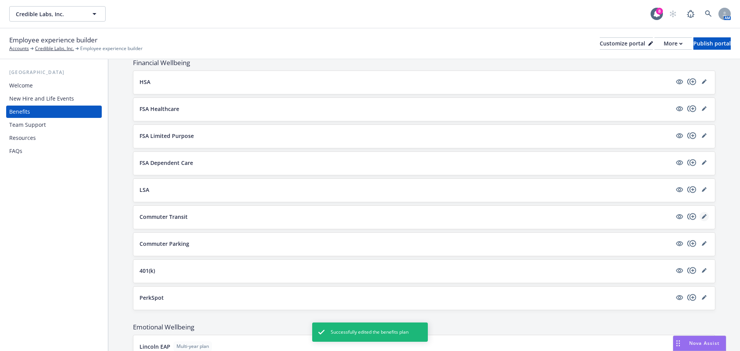
click at [700, 219] on link "editPencil" at bounding box center [704, 216] width 9 height 9
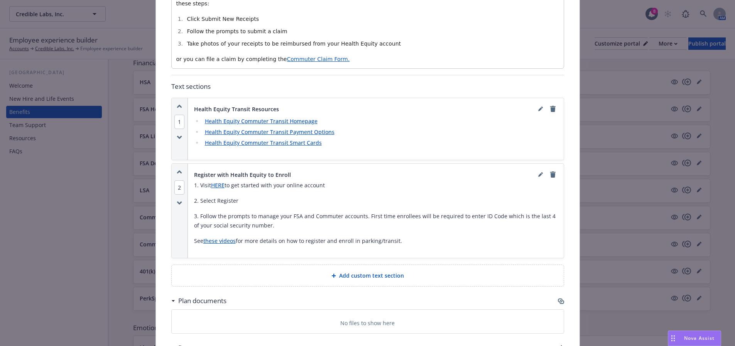
scroll to position [524, 0]
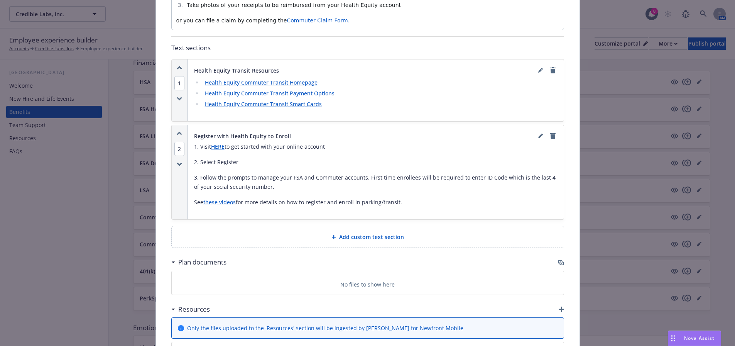
click at [418, 232] on div "Add custom text section" at bounding box center [367, 236] width 379 height 9
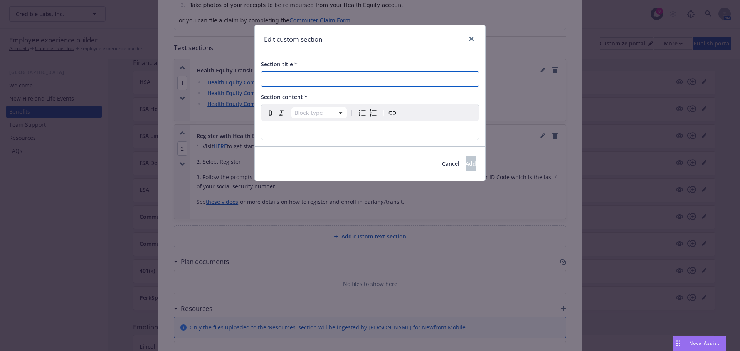
click at [313, 78] on input "Section title *" at bounding box center [370, 78] width 218 height 15
drag, startPoint x: 298, startPoint y: 81, endPoint x: 266, endPoint y: 84, distance: 32.2
click at [266, 84] on input "HealthEquity (Formerly WageWorks)" at bounding box center [370, 78] width 218 height 15
type input "EZ Reciepts (Formerly WageWorks)"
select select "paragraph"
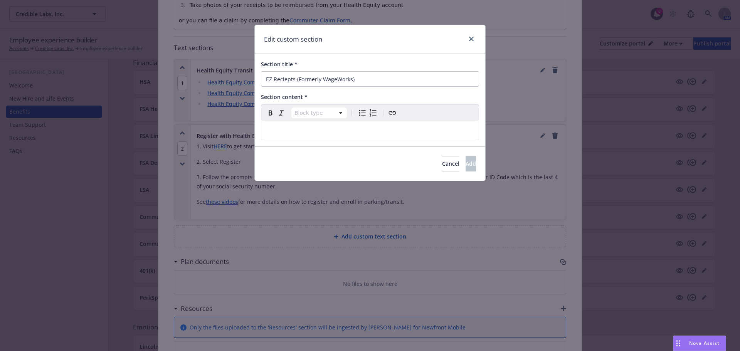
click at [332, 134] on p "editable markdown" at bounding box center [370, 130] width 208 height 9
click at [286, 80] on input "EZ Reciepts (Formerly WageWorks)" at bounding box center [370, 78] width 218 height 15
drag, startPoint x: 286, startPoint y: 80, endPoint x: 376, endPoint y: 73, distance: 90.1
click at [376, 73] on input "EZ Reciepts (Formerly WageWorks)" at bounding box center [370, 78] width 218 height 15
type input "EZ Receipts (Formerly WageWorks)"
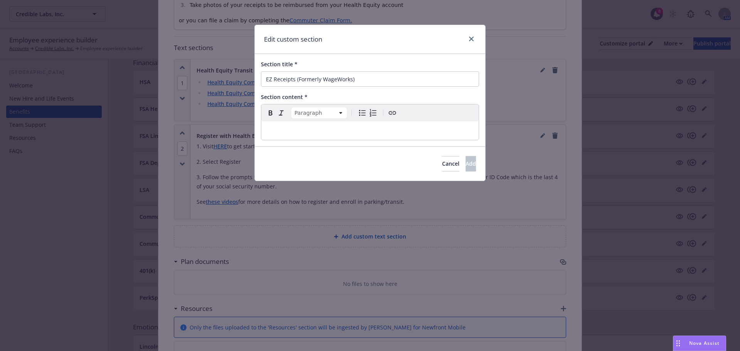
click at [289, 127] on p "editable markdown" at bounding box center [370, 130] width 208 height 9
select select
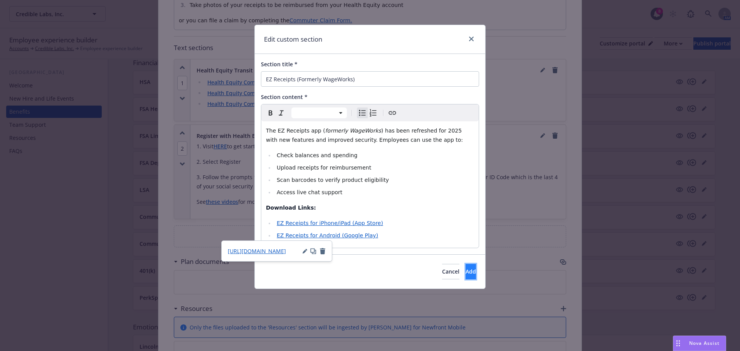
click at [466, 273] on span "Add" at bounding box center [471, 271] width 10 height 7
